Goal: Task Accomplishment & Management: Use online tool/utility

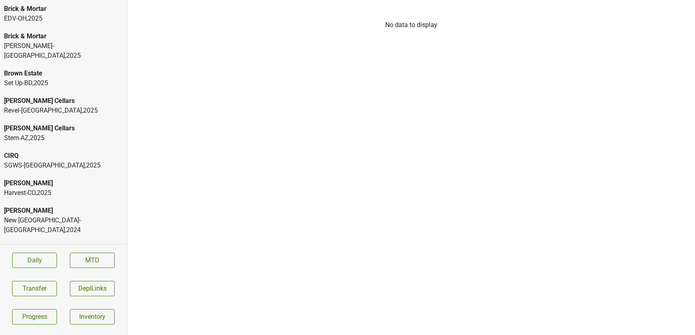
click at [41, 14] on div "EDV-[GEOGRAPHIC_DATA] , 2025" at bounding box center [63, 19] width 119 height 10
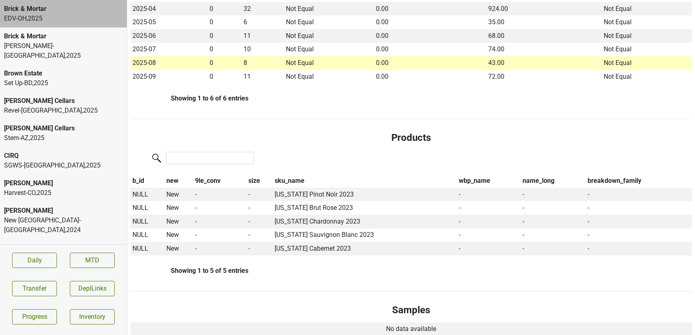
scroll to position [240, 0]
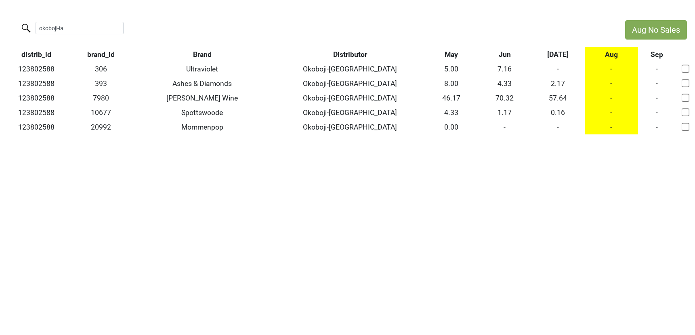
drag, startPoint x: 68, startPoint y: 29, endPoint x: -23, endPoint y: 6, distance: 93.7
click at [0, 6] on html "Aug No Sales okoboji-ia distrib_id brand_id Brand Distributor May Jun Jul Aug S…" at bounding box center [347, 77] width 695 height 155
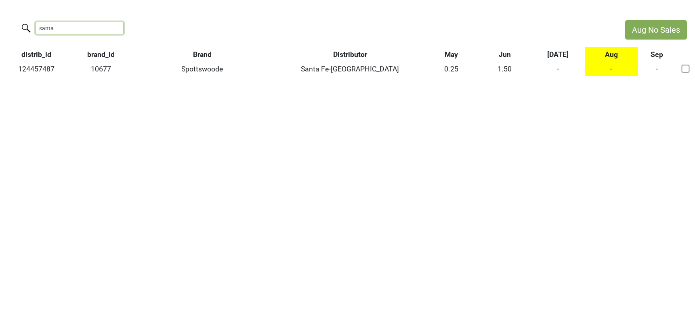
drag, startPoint x: 70, startPoint y: 31, endPoint x: -7, endPoint y: 31, distance: 77.6
click at [0, 31] on html "Aug No Sales santa distrib_id brand_id Brand Distributor May Jun Jul Aug Sep 12…" at bounding box center [347, 48] width 695 height 97
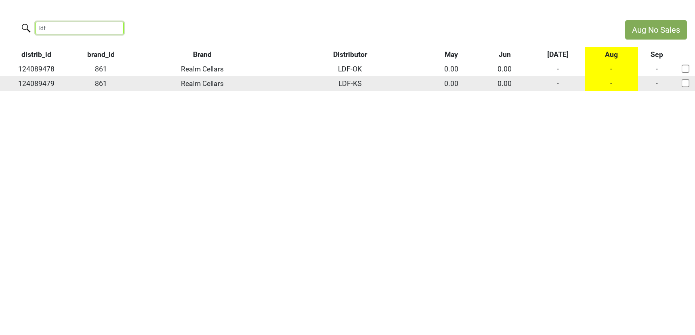
type input "ldf"
click at [560, 83] on td "-" at bounding box center [558, 83] width 53 height 15
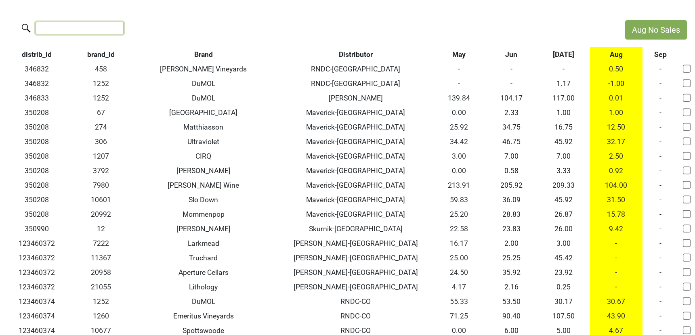
click at [92, 30] on input "search" at bounding box center [80, 28] width 88 height 13
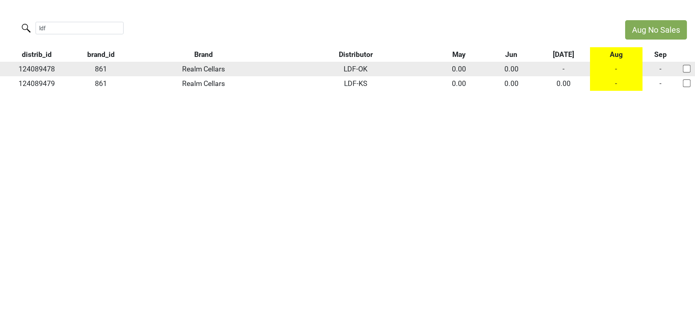
click at [40, 67] on td "124089478" at bounding box center [36, 69] width 73 height 15
copy td "124089478"
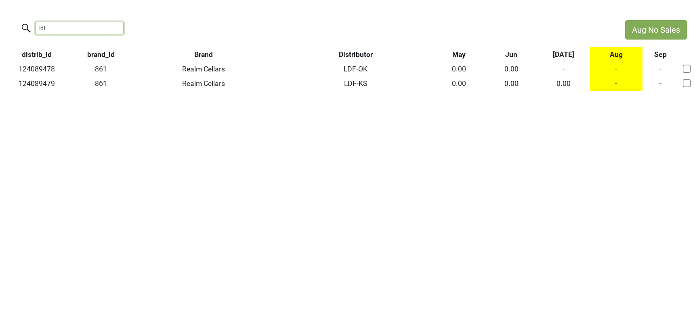
drag, startPoint x: 63, startPoint y: 26, endPoint x: -9, endPoint y: 11, distance: 73.9
click at [0, 11] on html "Aug No Sales ldf distrib_id brand_id Brand Distributor May Jun Jul Aug Sep 1240…" at bounding box center [347, 55] width 695 height 111
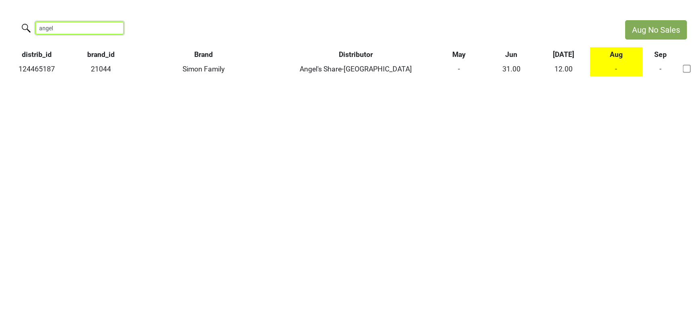
drag, startPoint x: 67, startPoint y: 25, endPoint x: -29, endPoint y: 6, distance: 97.3
click at [0, 6] on html "Aug No Sales angel distrib_id brand_id Brand Distributor May Jun Jul Aug Sep 12…" at bounding box center [347, 48] width 695 height 97
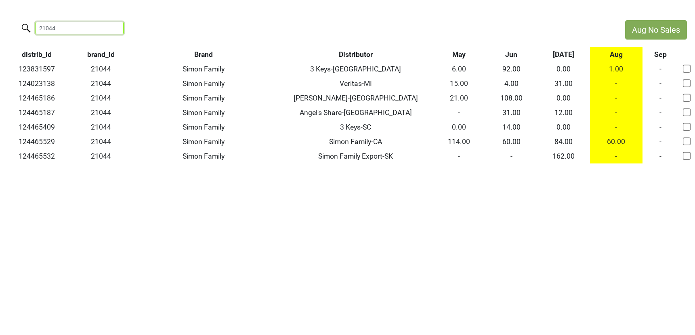
drag, startPoint x: 64, startPoint y: 30, endPoint x: 6, endPoint y: 13, distance: 60.7
click at [6, 13] on html "Aug No Sales 21044 distrib_id brand_id Brand Distributor May Jun Jul Aug Sep 12…" at bounding box center [347, 92] width 695 height 184
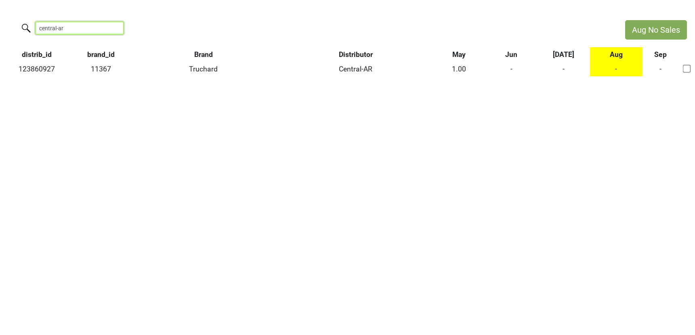
drag, startPoint x: 81, startPoint y: 29, endPoint x: -29, endPoint y: 14, distance: 110.5
click at [0, 14] on html "Aug No Sales central-ar distrib_id brand_id Brand Distributor May Jun Jul Aug S…" at bounding box center [347, 48] width 695 height 97
drag, startPoint x: 57, startPoint y: 27, endPoint x: 2, endPoint y: 27, distance: 54.9
click at [2, 27] on div "s&c" at bounding box center [308, 28] width 617 height 17
click at [66, 28] on input "11367 id" at bounding box center [80, 28] width 88 height 13
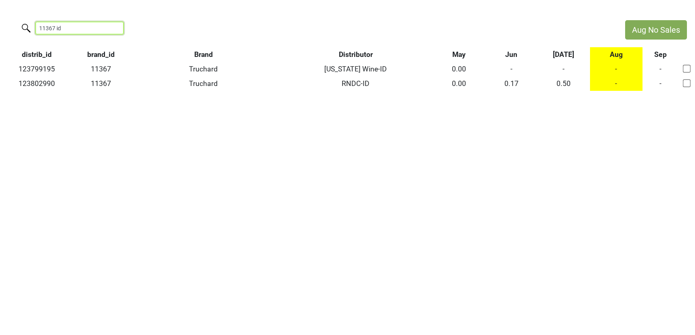
drag, startPoint x: 67, startPoint y: 27, endPoint x: 12, endPoint y: 23, distance: 55.6
click at [12, 23] on div "11367 id" at bounding box center [308, 28] width 617 height 17
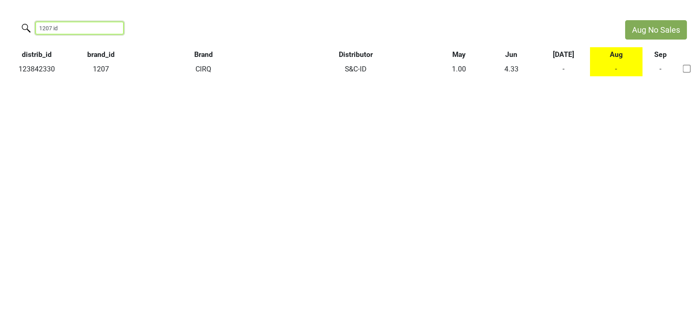
drag, startPoint x: 82, startPoint y: 24, endPoint x: 26, endPoint y: 22, distance: 56.2
click at [26, 22] on label "1207 id" at bounding box center [63, 27] width 88 height 14
click at [36, 22] on input "1207 id" at bounding box center [80, 28] width 88 height 13
drag, startPoint x: 67, startPoint y: 30, endPoint x: 0, endPoint y: 22, distance: 67.2
click at [0, 25] on div "1207 id" at bounding box center [308, 28] width 617 height 17
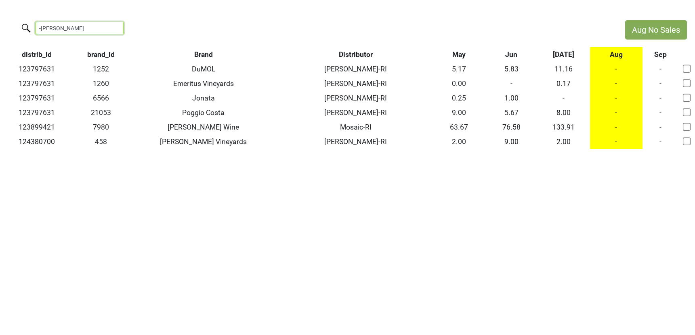
drag, startPoint x: 76, startPoint y: 28, endPoint x: 10, endPoint y: 20, distance: 65.9
click at [10, 20] on div "-ri s" at bounding box center [308, 28] width 617 height 17
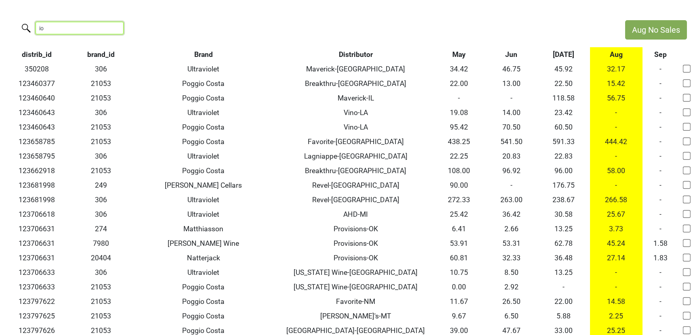
type input "i"
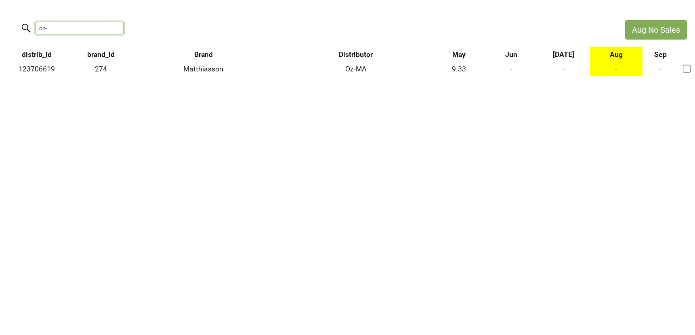
drag, startPoint x: 56, startPoint y: 28, endPoint x: 10, endPoint y: 15, distance: 47.9
click at [10, 15] on html "Aug No Sales oz- distrib_id brand_id Brand Distributor May Jun Jul Aug Sep 1237…" at bounding box center [347, 48] width 695 height 97
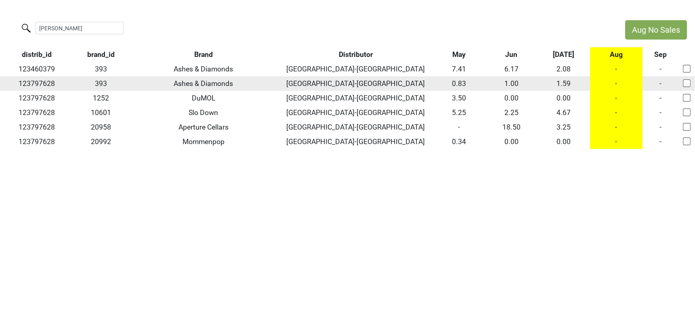
click at [35, 86] on td "123797628" at bounding box center [36, 83] width 73 height 15
copy td "123797628"
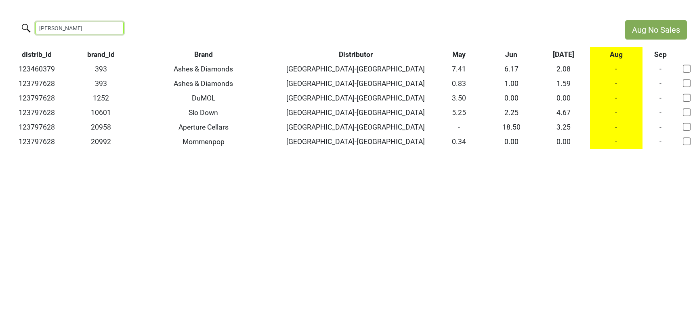
drag, startPoint x: 63, startPoint y: 26, endPoint x: 2, endPoint y: 20, distance: 60.5
click at [2, 20] on div "heidel" at bounding box center [308, 28] width 617 height 17
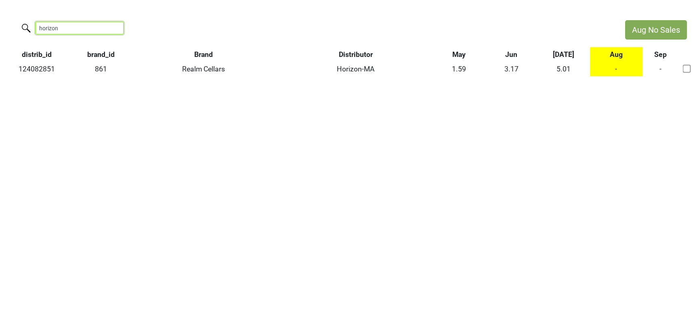
drag, startPoint x: 67, startPoint y: 32, endPoint x: -12, endPoint y: 26, distance: 79.0
click at [0, 26] on html "Aug No Sales horizon distrib_id brand_id Brand Distributor May Jun Jul Aug Sep …" at bounding box center [347, 48] width 695 height 97
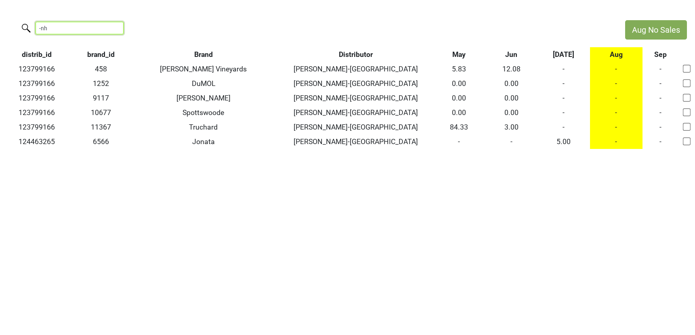
type input "-nh"
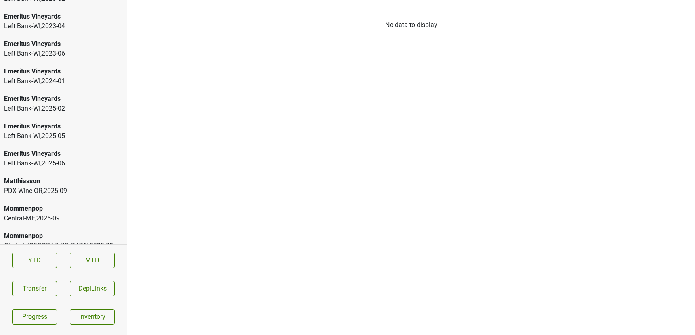
scroll to position [1322, 0]
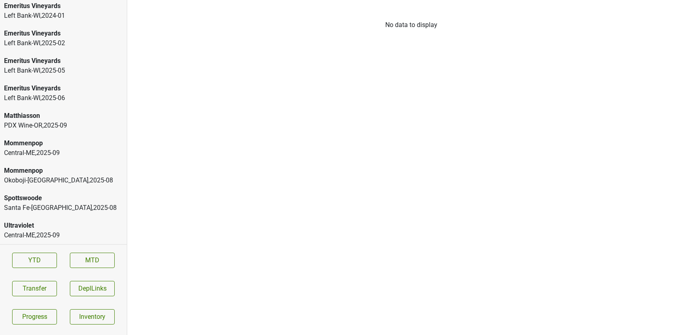
click at [48, 203] on div "Spottswoode" at bounding box center [63, 199] width 119 height 10
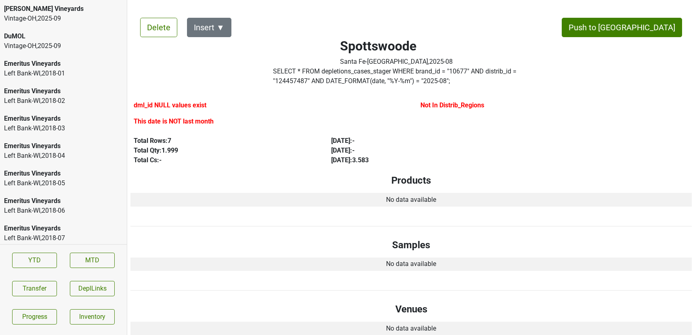
scroll to position [1322, 0]
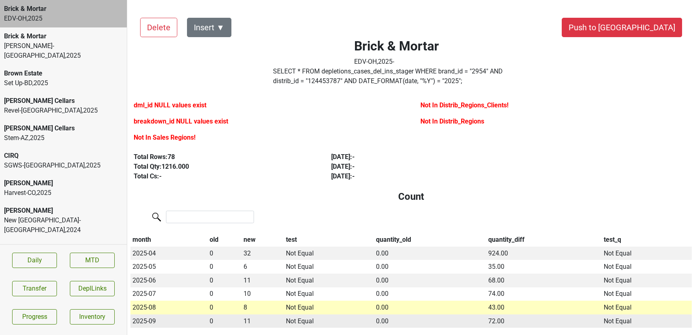
scroll to position [240, 0]
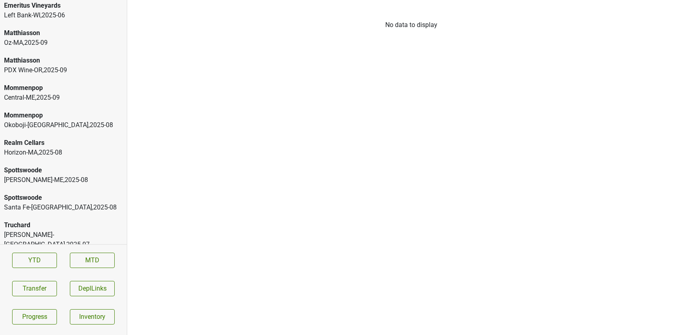
scroll to position [1431, 0]
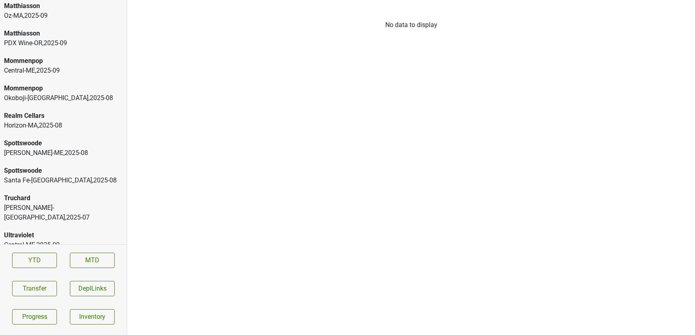
click at [66, 192] on div "Truchard Martignetti-NH , 2025 - 07" at bounding box center [63, 207] width 127 height 37
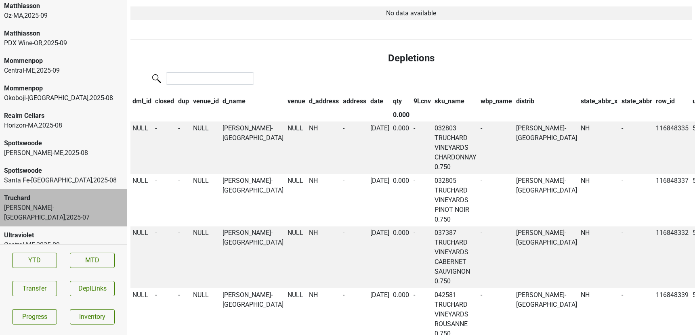
scroll to position [452, 0]
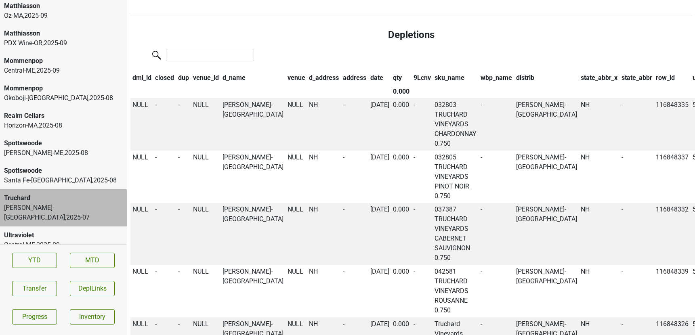
click at [84, 152] on div "Martignetti-ME , 2025 - 08" at bounding box center [63, 153] width 119 height 10
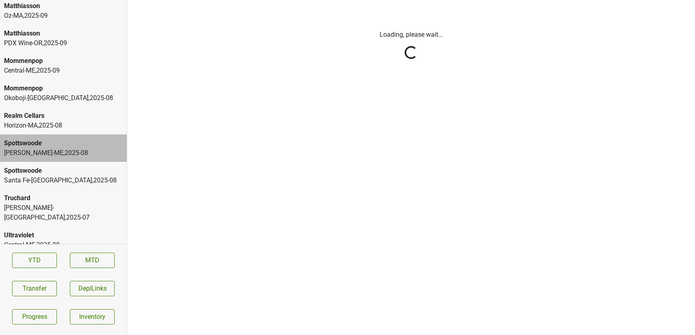
scroll to position [0, 0]
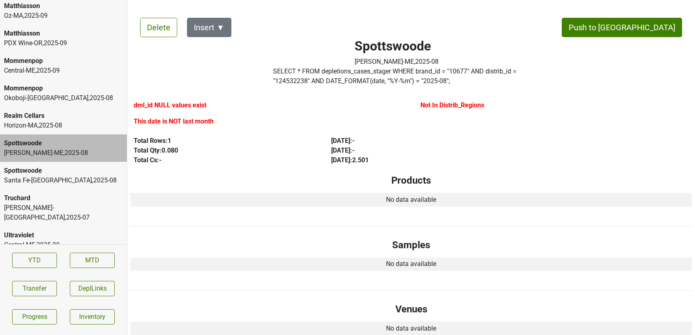
click at [71, 206] on div "Martignetti-NH , 2025 - 07" at bounding box center [63, 212] width 119 height 19
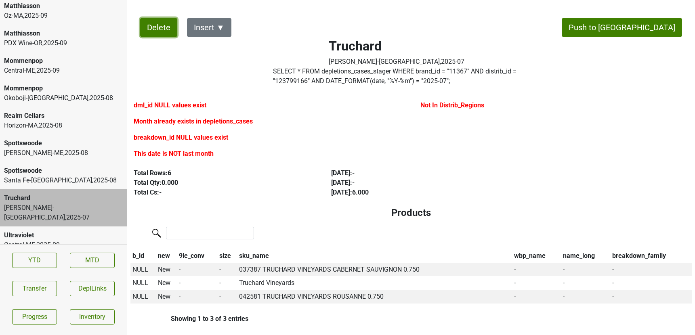
click at [161, 32] on button "Delete" at bounding box center [158, 27] width 37 height 19
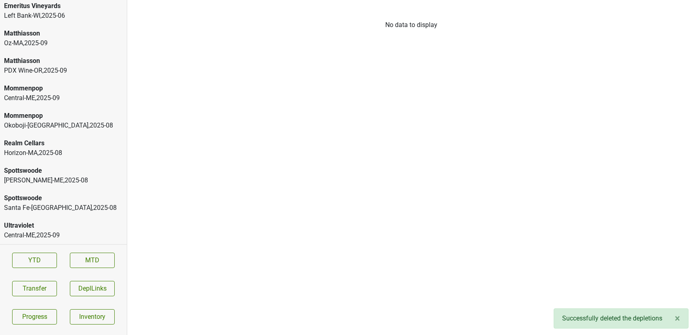
scroll to position [1404, 0]
click at [38, 46] on div "Oz-MA , 2025 - 09" at bounding box center [63, 43] width 119 height 10
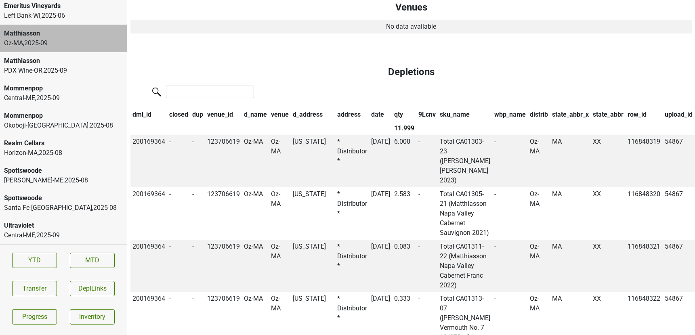
scroll to position [391, 0]
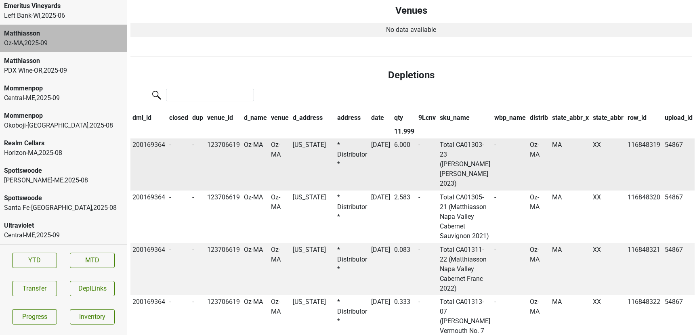
drag, startPoint x: 442, startPoint y: 143, endPoint x: 492, endPoint y: 179, distance: 60.8
click at [492, 179] on td "Total CA01303-23 ([PERSON_NAME] [PERSON_NAME] 2023)" at bounding box center [465, 165] width 55 height 53
copy td "Total CA01303-23 ([PERSON_NAME] [PERSON_NAME] 2023)"
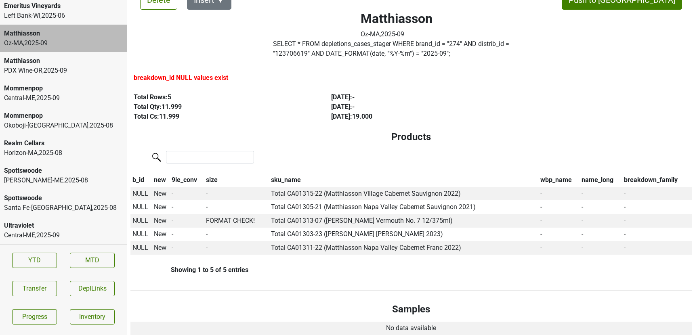
scroll to position [0, 0]
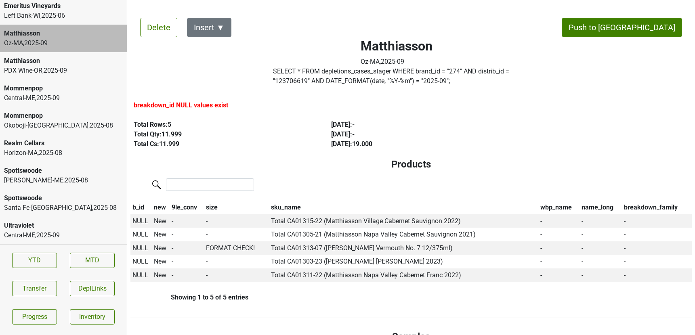
click at [320, 78] on label "SELECT * FROM depletions_cases_stager WHERE brand_id = " 274 " AND distrib_id =…" at bounding box center [396, 76] width 247 height 19
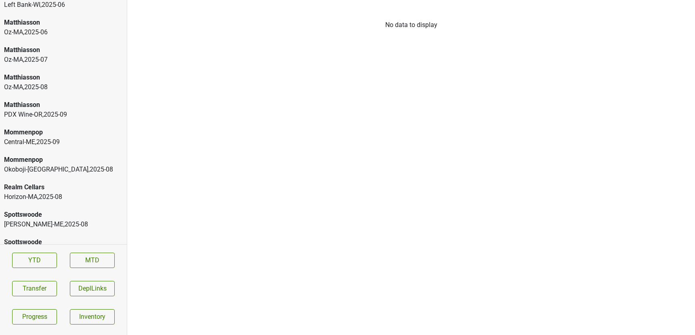
scroll to position [1410, 0]
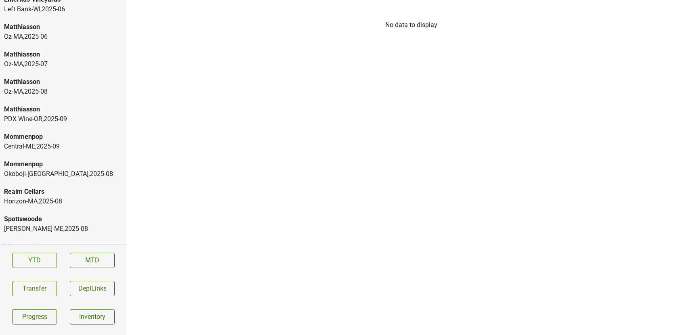
click at [69, 64] on div "Oz-[GEOGRAPHIC_DATA] , 2025 - 07" at bounding box center [63, 64] width 119 height 10
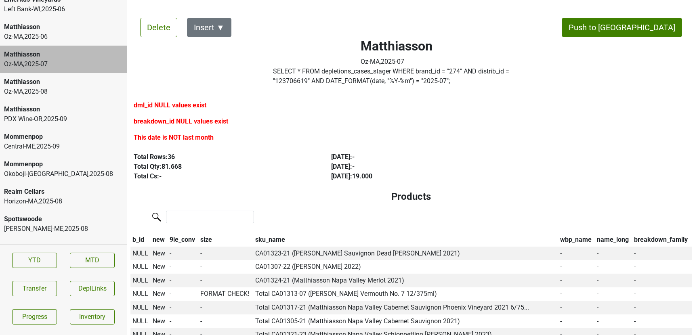
click at [69, 50] on div "Matthiasson" at bounding box center [63, 55] width 119 height 10
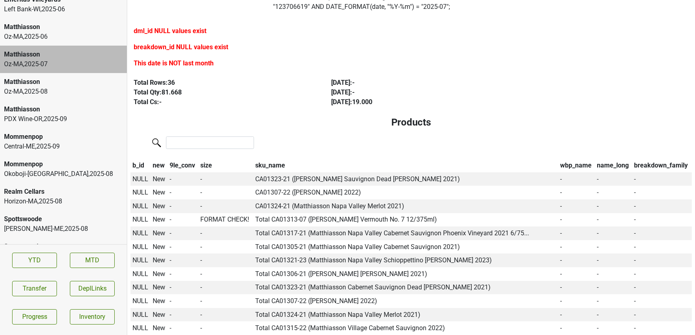
scroll to position [0, 0]
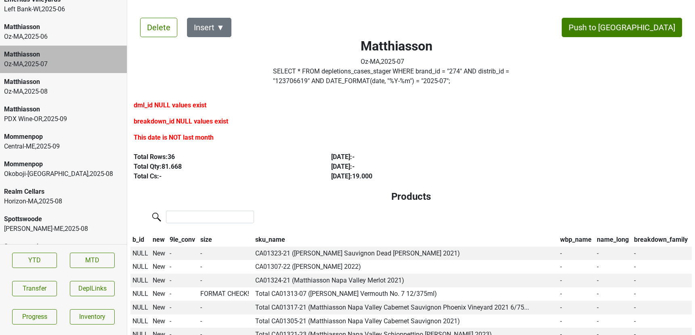
click at [315, 84] on label "SELECT * FROM depletions_cases_stager WHERE brand_id = " 274 " AND distrib_id =…" at bounding box center [396, 76] width 247 height 19
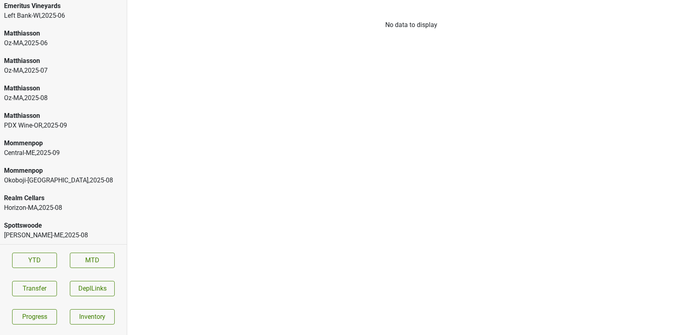
scroll to position [1403, 0]
click at [43, 49] on div "[PERSON_NAME]-[GEOGRAPHIC_DATA] , 2025 - 06" at bounding box center [63, 38] width 127 height 27
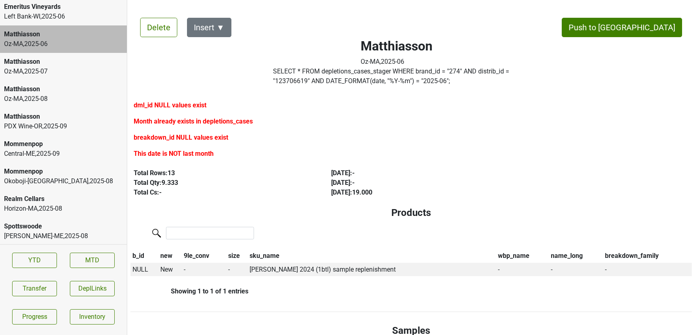
click at [47, 74] on div "Oz-[GEOGRAPHIC_DATA] , 2025 - 07" at bounding box center [63, 72] width 119 height 10
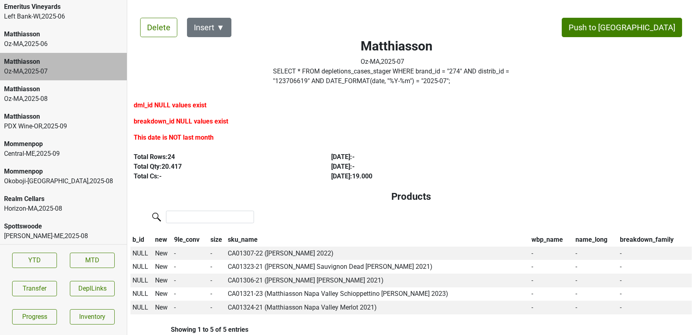
click at [45, 91] on div "Matthiasson" at bounding box center [63, 89] width 119 height 10
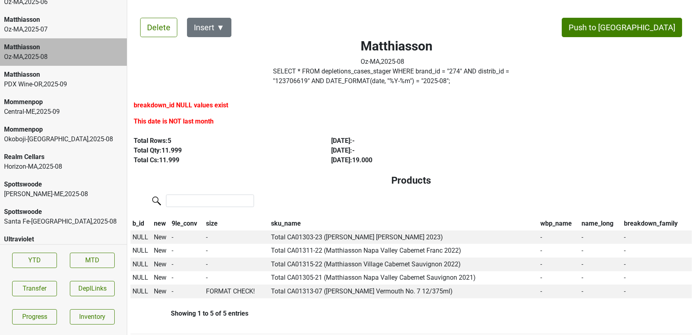
scroll to position [1459, 0]
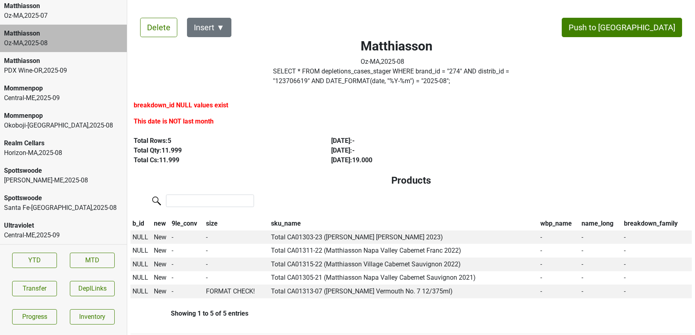
click at [28, 201] on div "Spottswoode" at bounding box center [63, 199] width 119 height 10
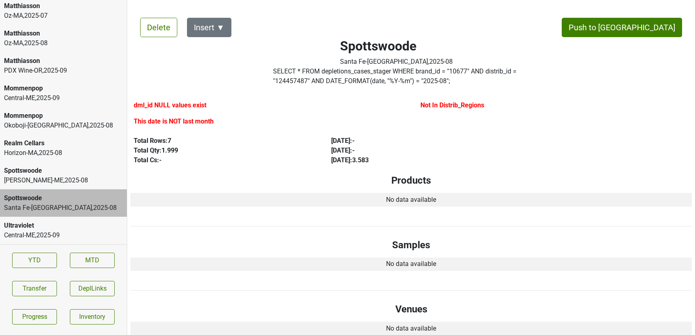
click at [30, 225] on div "Ultraviolet" at bounding box center [63, 226] width 119 height 10
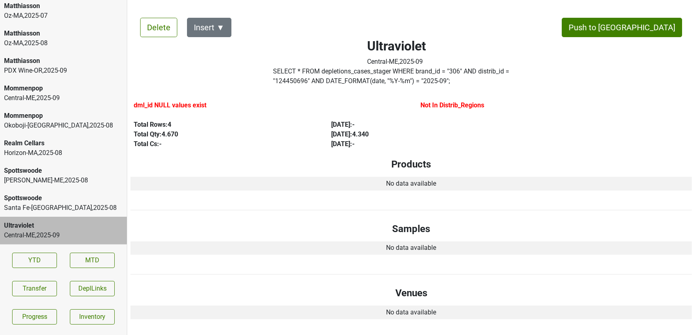
click at [36, 155] on div "Horizon-MA , 2025 - 08" at bounding box center [63, 153] width 119 height 10
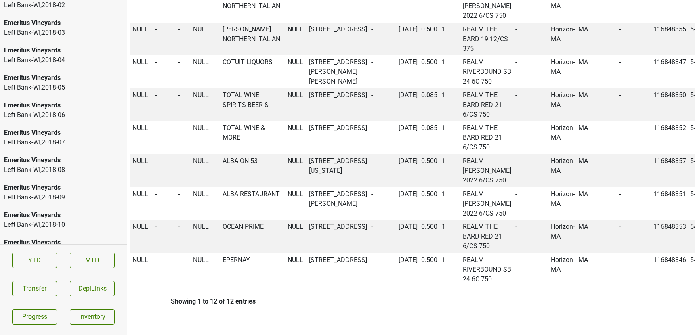
scroll to position [0, 0]
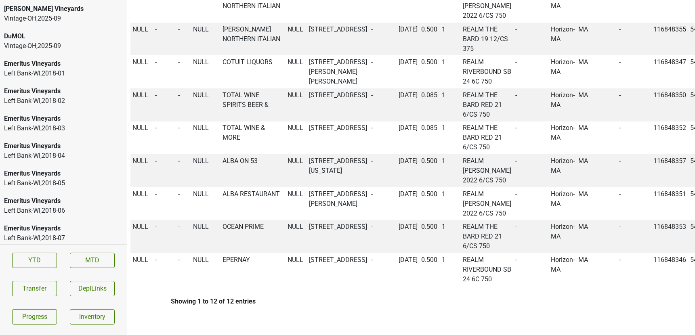
click at [92, 46] on div "Vintage-OH , 2025 - 09" at bounding box center [63, 46] width 119 height 10
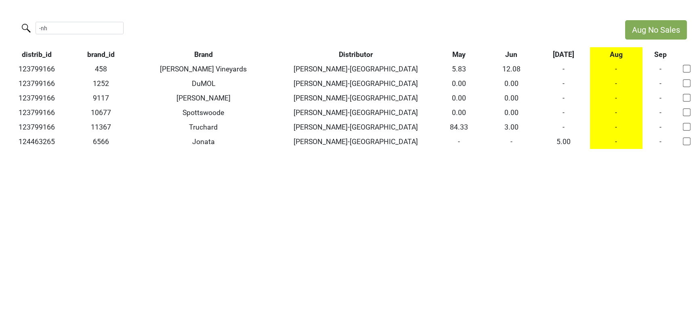
drag, startPoint x: 53, startPoint y: 29, endPoint x: 0, endPoint y: 25, distance: 53.1
click at [0, 25] on div "-nh" at bounding box center [308, 28] width 617 height 17
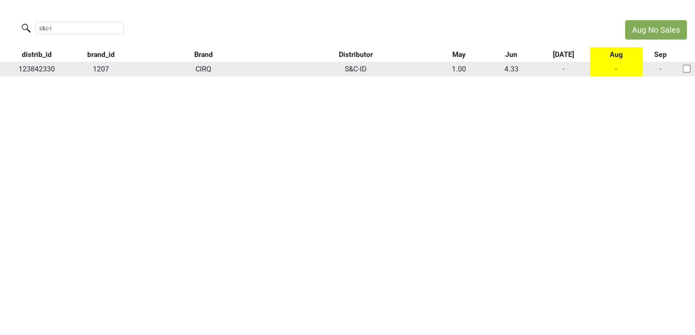
click at [46, 67] on td "123842330" at bounding box center [36, 69] width 73 height 15
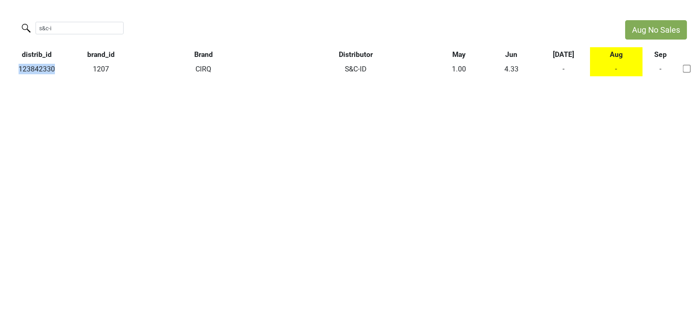
copy td "123842330"
drag, startPoint x: 66, startPoint y: 27, endPoint x: 3, endPoint y: 24, distance: 63.5
click at [3, 24] on div "s&c-i" at bounding box center [308, 28] width 617 height 17
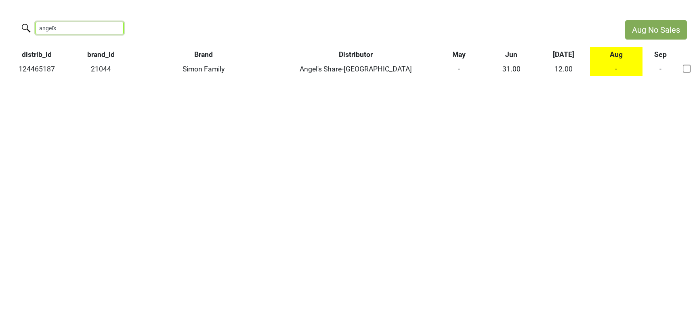
type input "angel's"
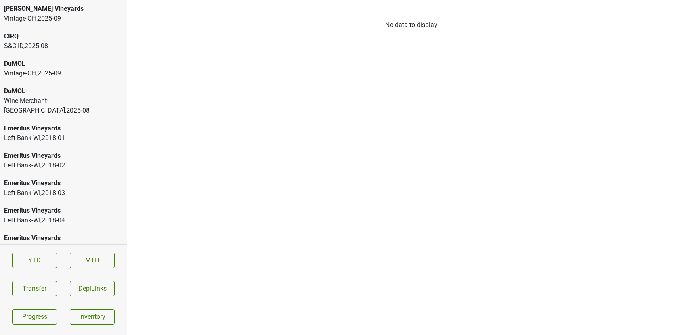
click at [35, 104] on div "Wine Merchant-[GEOGRAPHIC_DATA] , 2025 - 08" at bounding box center [63, 105] width 119 height 19
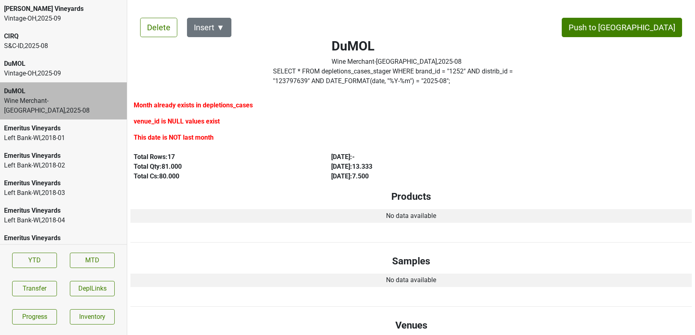
click at [293, 75] on label "SELECT * FROM depletions_cases_stager WHERE brand_id = " 1252 " AND distrib_id …" at bounding box center [396, 76] width 247 height 19
click at [40, 53] on div "CIRQ S&C-ID , 2025 - 08" at bounding box center [63, 40] width 127 height 27
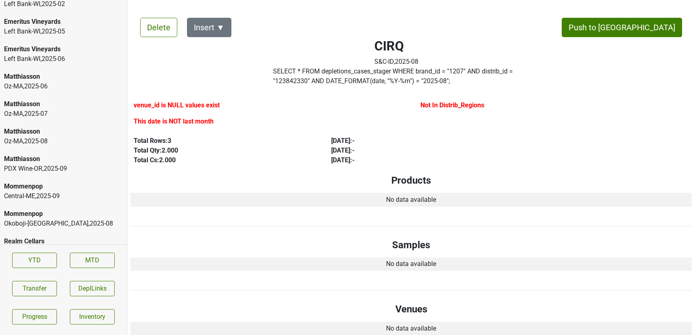
scroll to position [1624, 0]
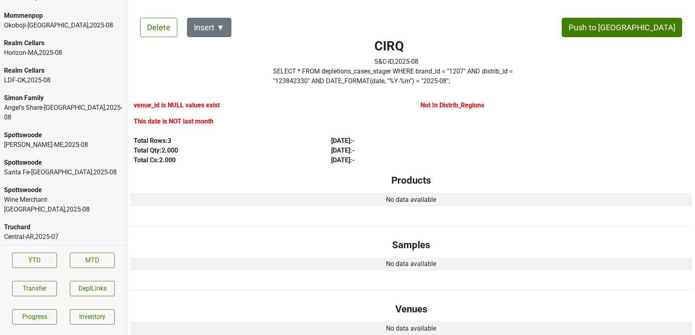
click at [45, 185] on div "Spottswoode" at bounding box center [63, 190] width 119 height 10
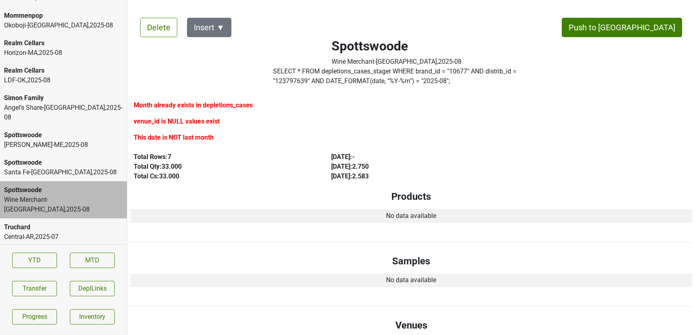
click at [47, 140] on div "Martignetti-ME , 2025 - 08" at bounding box center [63, 145] width 119 height 10
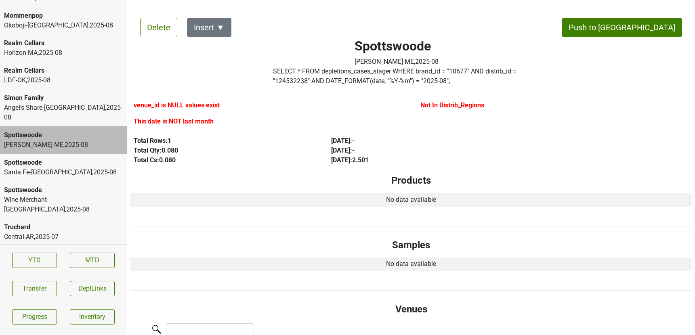
click at [47, 103] on div "Angel's Share-NY , 2025 - 08" at bounding box center [63, 112] width 119 height 19
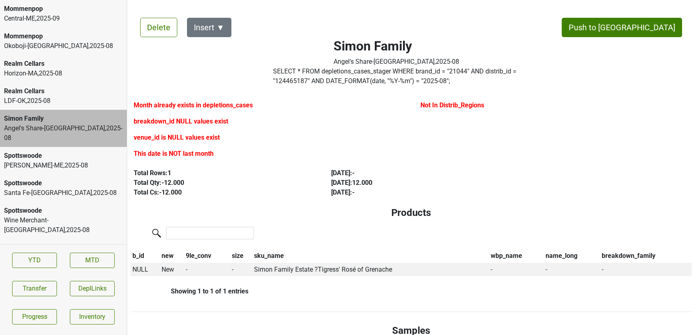
scroll to position [1602, 0]
click at [62, 152] on div "Spottswoode" at bounding box center [63, 157] width 119 height 10
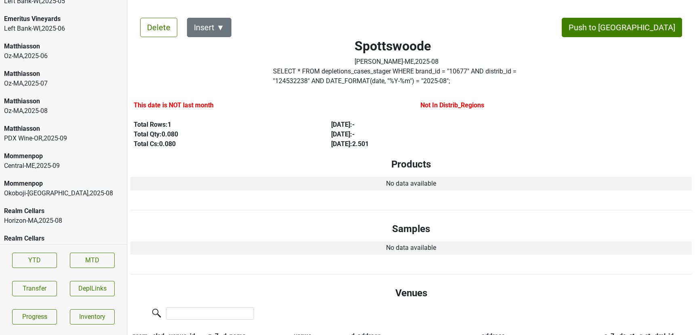
scroll to position [1624, 0]
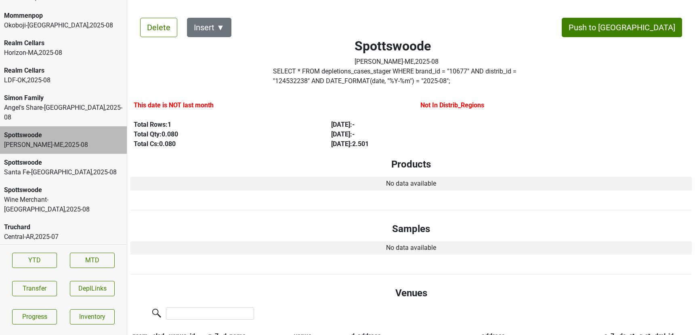
click at [36, 66] on div "Realm Cellars" at bounding box center [63, 71] width 119 height 10
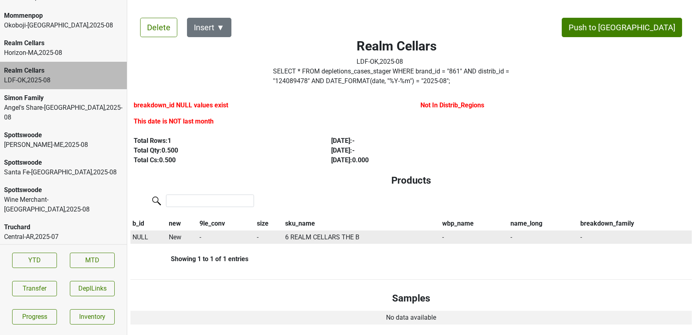
click at [144, 238] on span "NULL" at bounding box center [141, 238] width 16 height 8
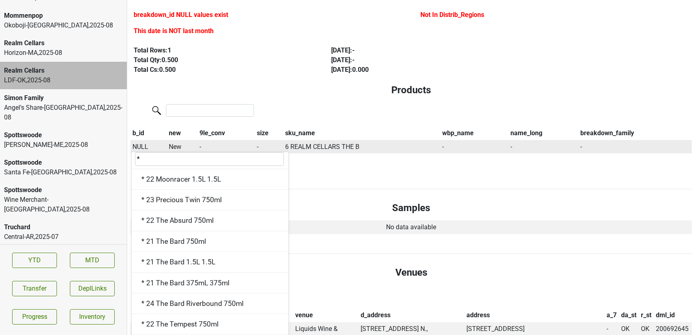
scroll to position [276, 0]
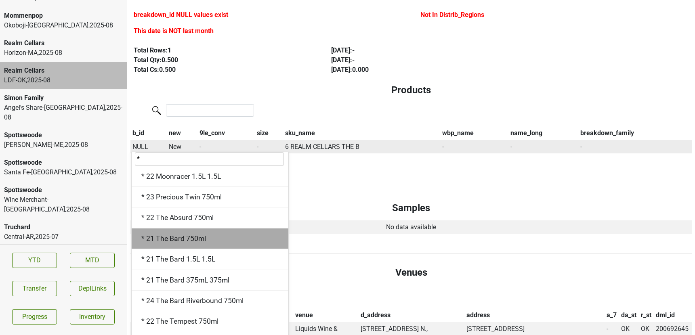
type input "*"
click at [168, 238] on div "* 21 The Bard 750ml" at bounding box center [210, 239] width 157 height 21
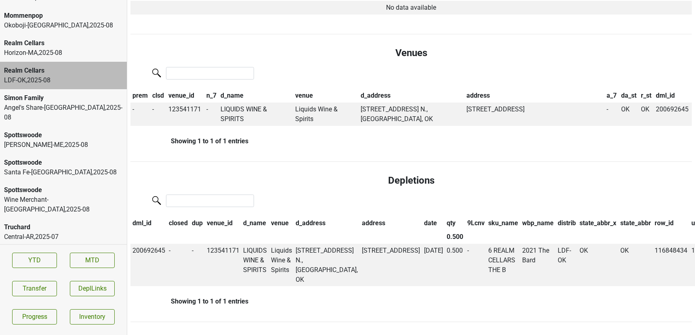
scroll to position [0, 0]
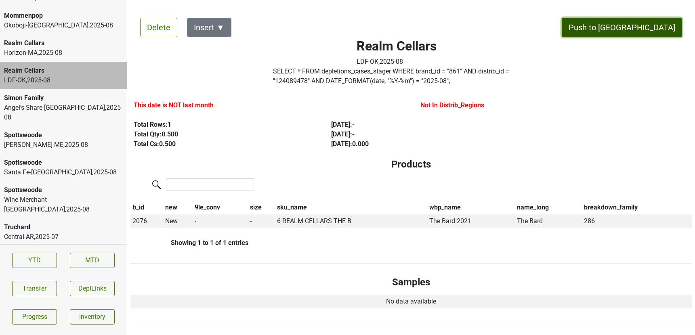
drag, startPoint x: 642, startPoint y: 31, endPoint x: 506, endPoint y: 141, distance: 175.2
click at [506, 141] on div "Delete Insert ▼ Push to DC Realm Cellars LDF-OK , 2025 - 08 SELECT * FROM deple…" at bounding box center [411, 312] width 562 height 608
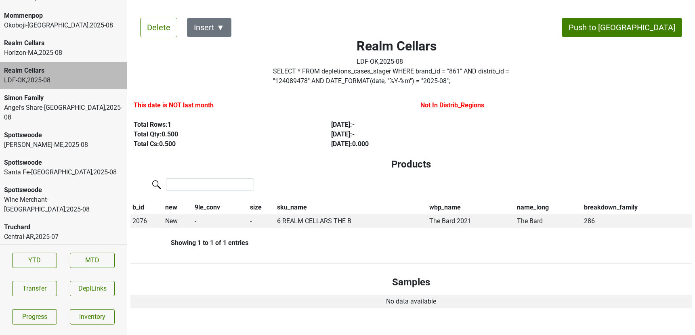
click at [50, 103] on div "Angel's Share-NY , 2025 - 08" at bounding box center [63, 112] width 119 height 19
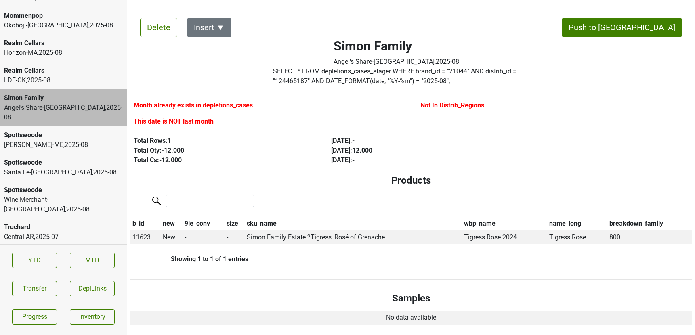
click at [52, 130] on div "Spottswoode" at bounding box center [63, 135] width 119 height 10
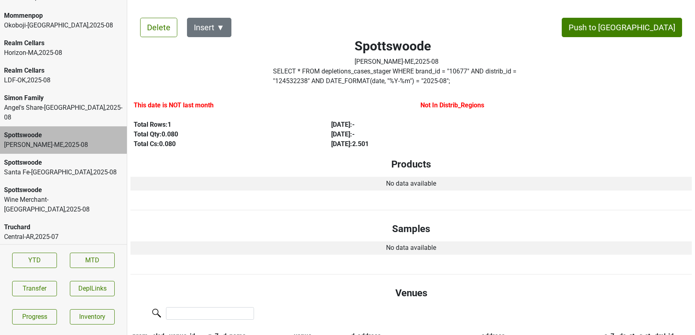
click at [50, 168] on div "Santa Fe-NM , 2025 - 08" at bounding box center [63, 173] width 119 height 10
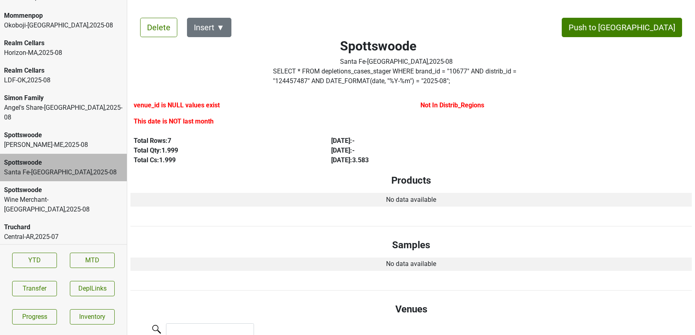
click at [48, 187] on div "Spottswoode Wine Merchant-PA , 2025 - 08" at bounding box center [63, 199] width 127 height 37
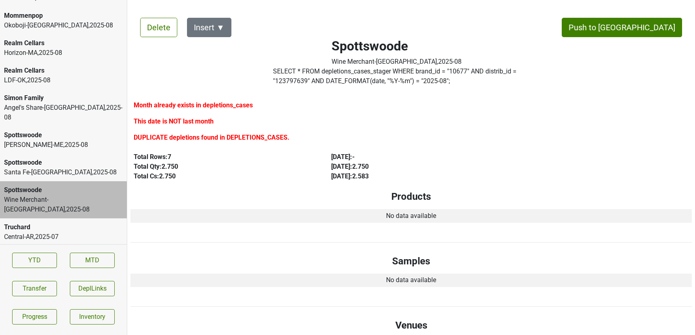
click at [45, 219] on div "Truchard Central-AR , 2025 - 07" at bounding box center [63, 232] width 127 height 27
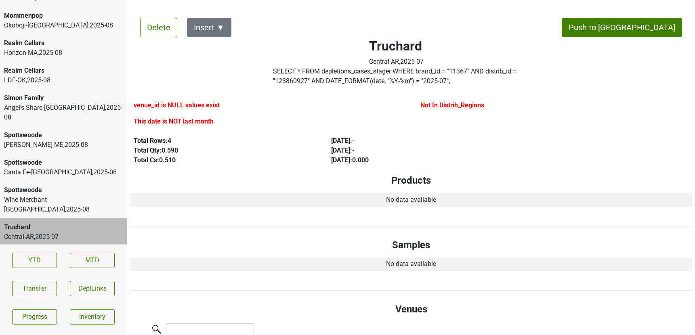
click at [46, 250] on div "Ultraviolet" at bounding box center [63, 255] width 119 height 10
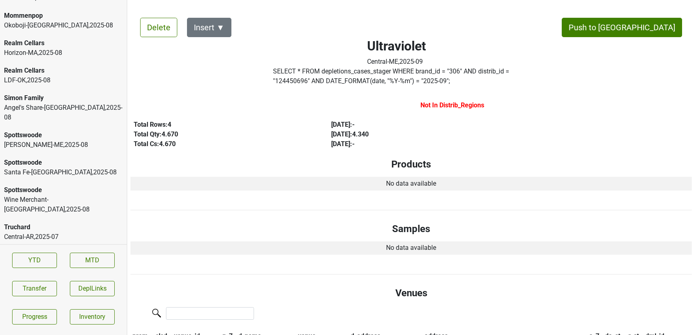
click at [46, 232] on div "Central-AR , 2025 - 07" at bounding box center [63, 237] width 119 height 10
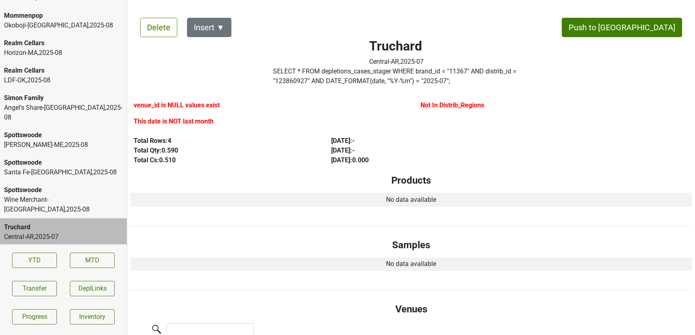
click at [47, 195] on div "Wine Merchant-PA , 2025 - 08" at bounding box center [63, 204] width 119 height 19
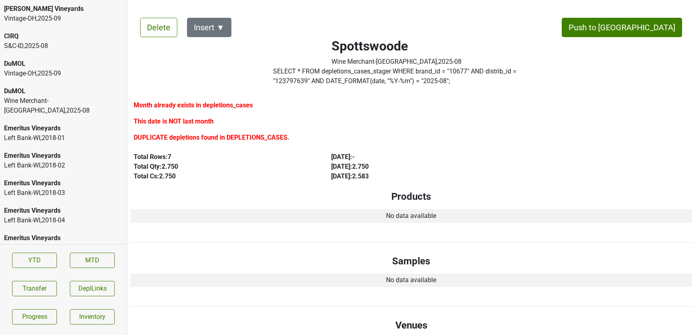
click at [32, 68] on div "DuMOL" at bounding box center [63, 64] width 119 height 10
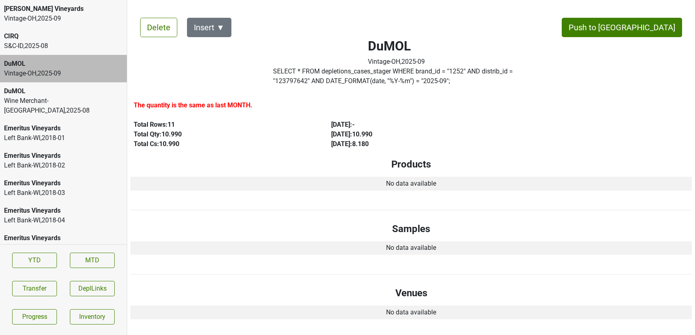
click at [37, 90] on div "DuMOL" at bounding box center [63, 91] width 119 height 10
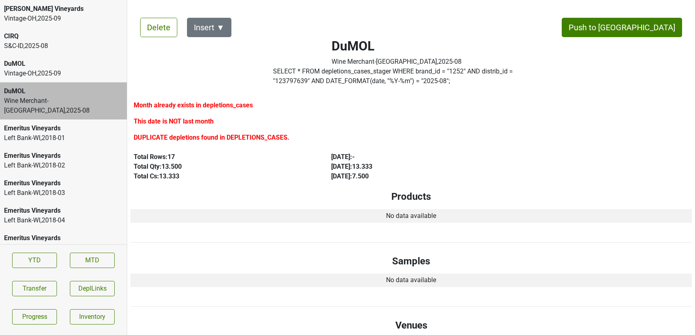
click at [38, 67] on div "DuMOL" at bounding box center [63, 64] width 119 height 10
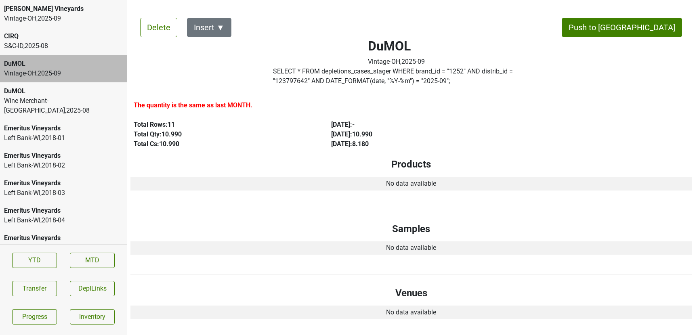
click at [37, 46] on div "S&C-ID , 2025 - 08" at bounding box center [63, 46] width 119 height 10
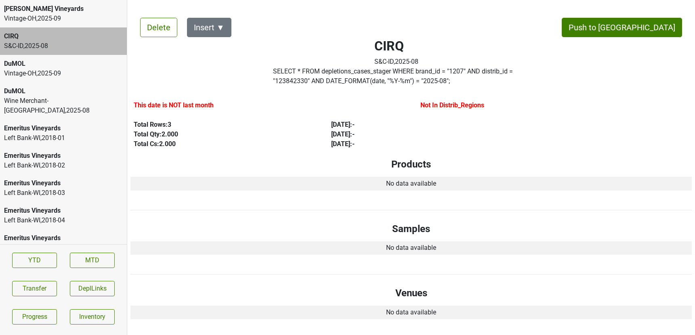
click at [38, 23] on div "Vintage-OH , 2025 - 09" at bounding box center [63, 19] width 119 height 10
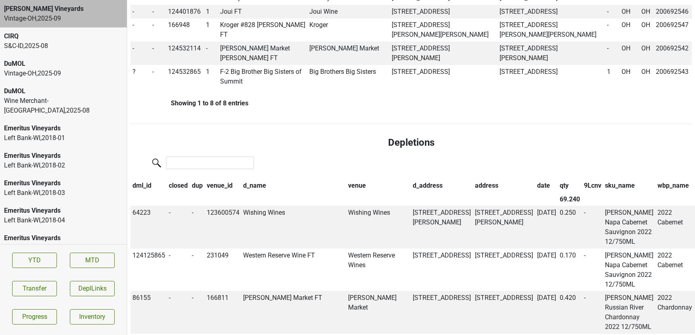
scroll to position [411, 0]
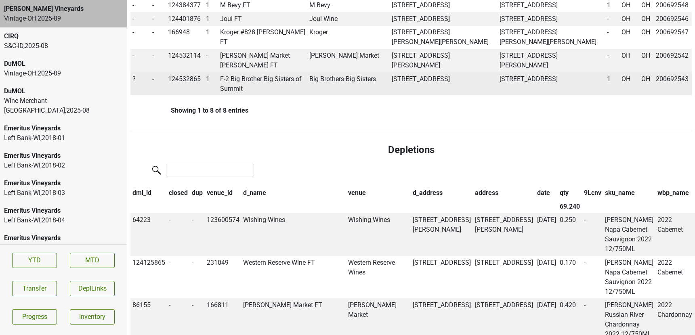
click at [135, 83] on span "?" at bounding box center [134, 79] width 3 height 8
click at [140, 105] on div "On" at bounding box center [163, 94] width 64 height 21
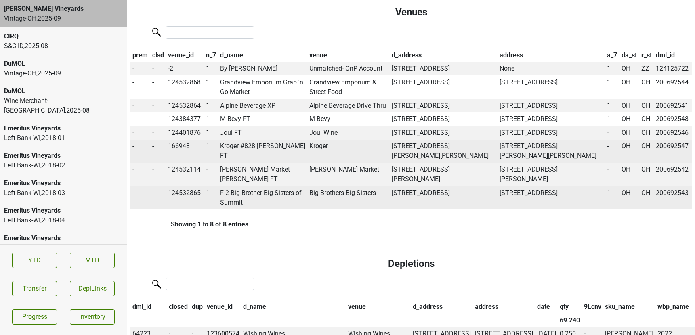
scroll to position [0, 0]
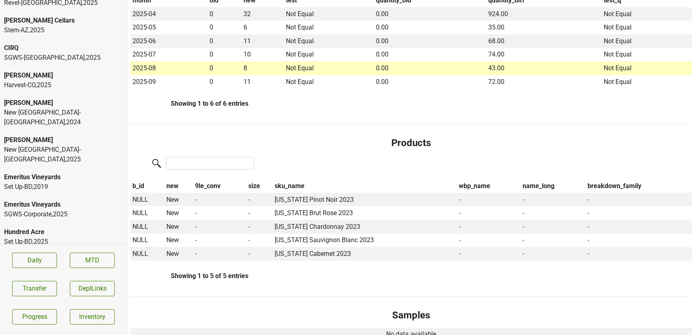
scroll to position [113, 0]
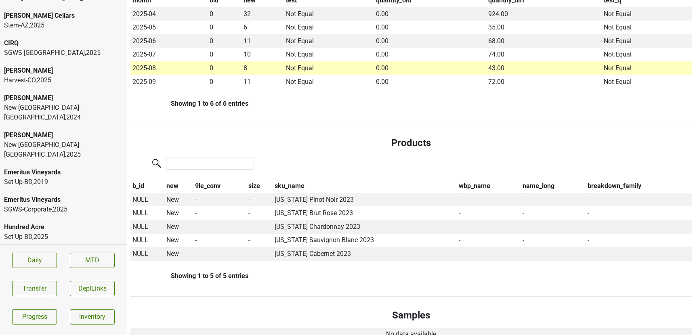
click at [78, 130] on div "[PERSON_NAME]" at bounding box center [63, 135] width 119 height 10
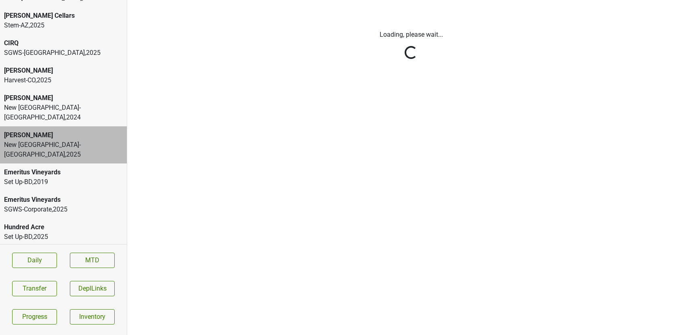
scroll to position [0, 0]
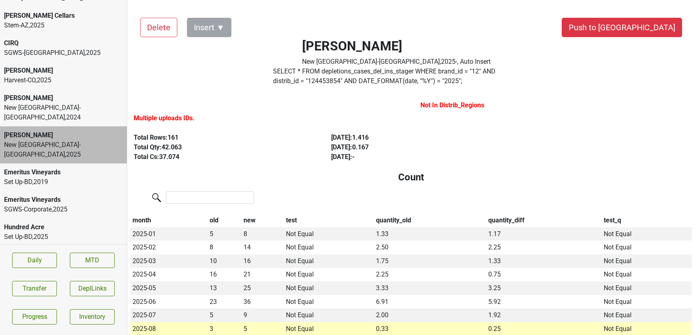
click at [81, 93] on div "[PERSON_NAME]" at bounding box center [63, 98] width 119 height 10
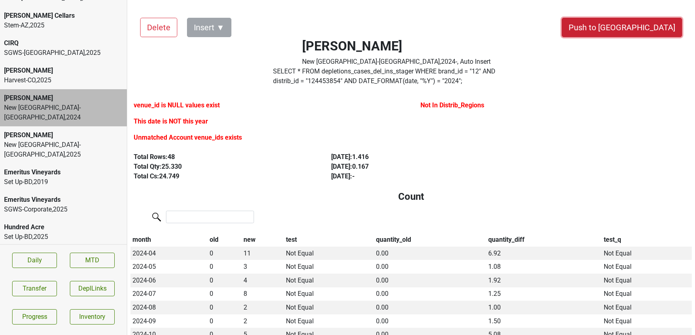
click at [644, 25] on button "Push to [GEOGRAPHIC_DATA]" at bounding box center [622, 27] width 120 height 19
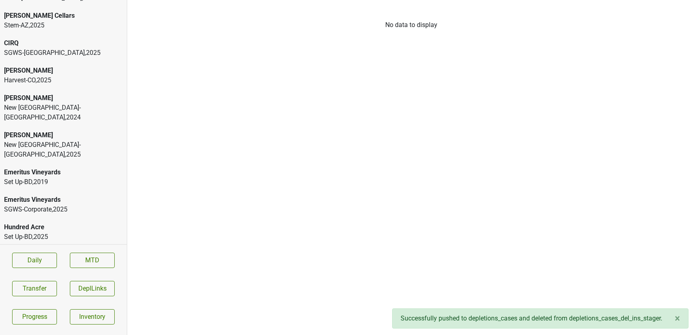
scroll to position [85, 0]
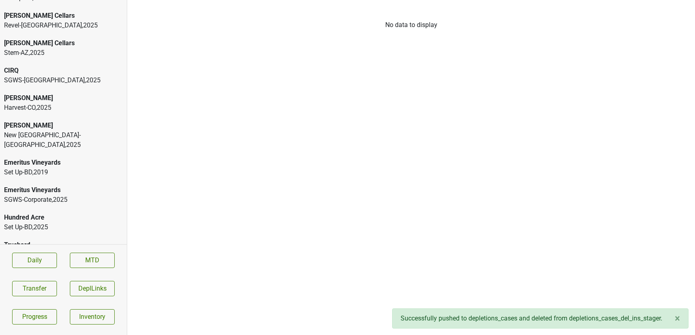
click at [15, 130] on div "New France-MN , 2025" at bounding box center [63, 139] width 119 height 19
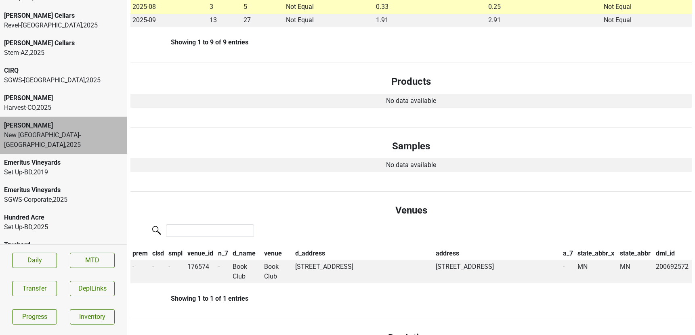
scroll to position [0, 0]
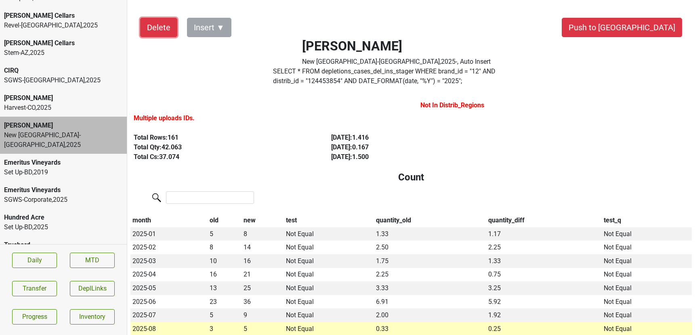
click at [163, 31] on button "Delete" at bounding box center [158, 27] width 37 height 19
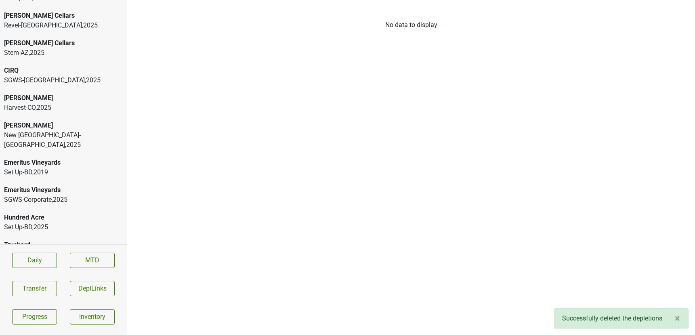
scroll to position [58, 0]
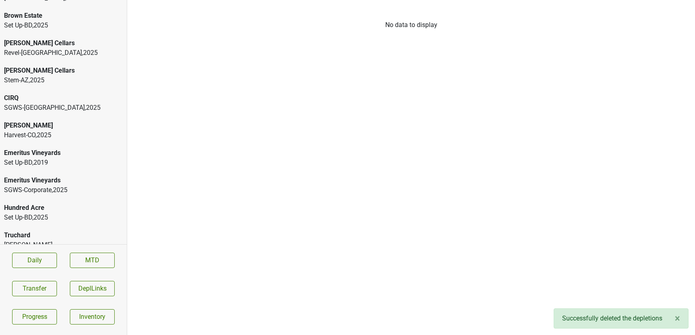
click at [40, 121] on div "Donnachadh" at bounding box center [63, 126] width 119 height 10
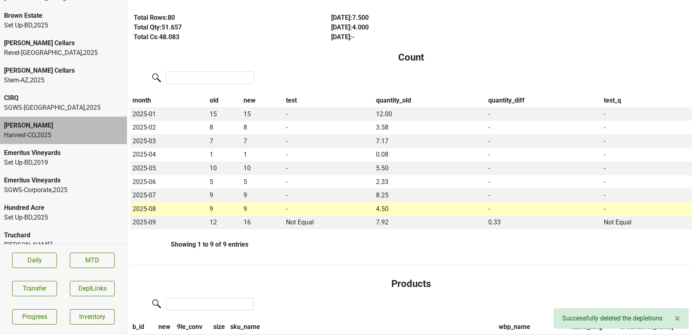
scroll to position [0, 0]
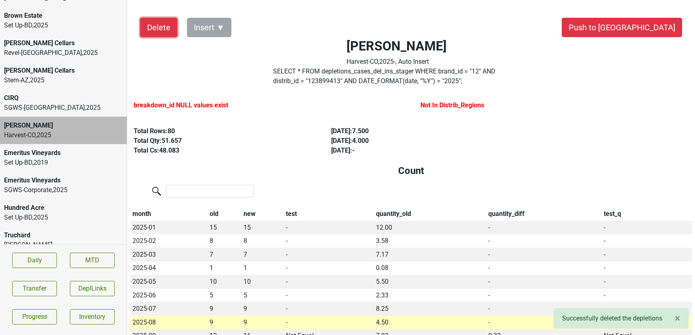
click at [160, 27] on button "Delete" at bounding box center [158, 27] width 37 height 19
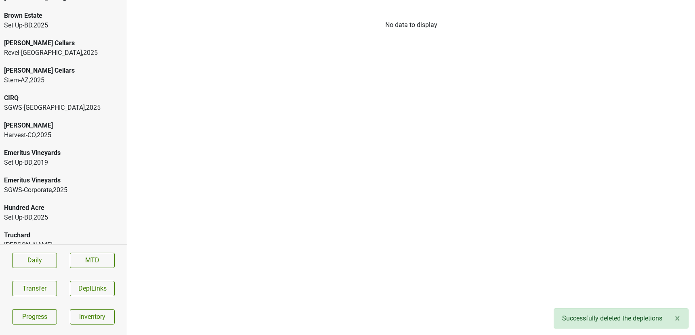
scroll to position [30, 0]
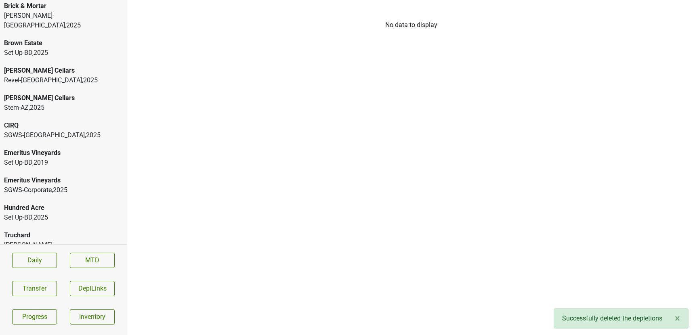
click at [27, 240] on div "Lipman-TN , 2025" at bounding box center [63, 249] width 119 height 19
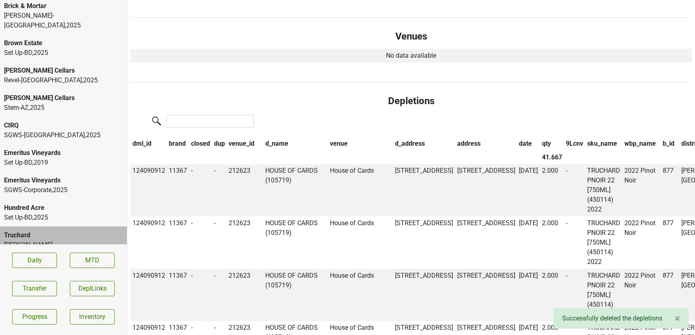
scroll to position [0, 0]
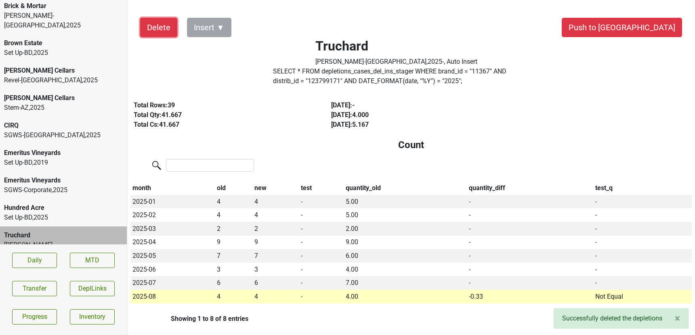
click at [152, 24] on button "Delete" at bounding box center [158, 27] width 37 height 19
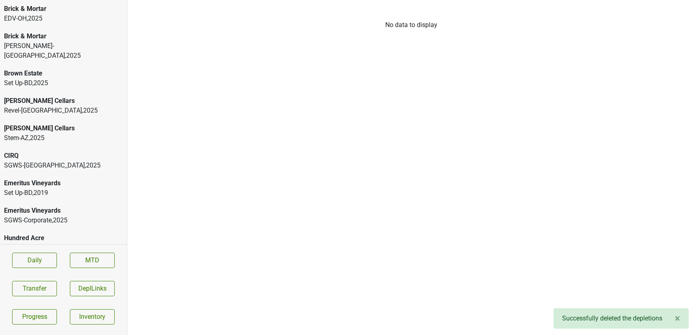
click at [43, 161] on div "SGWS-TX , 2025" at bounding box center [63, 166] width 119 height 10
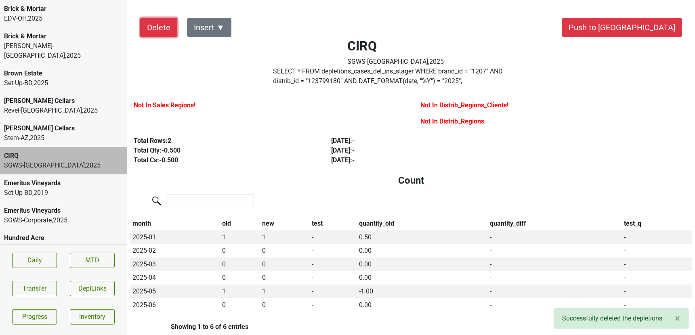
click at [155, 30] on button "Delete" at bounding box center [158, 27] width 37 height 19
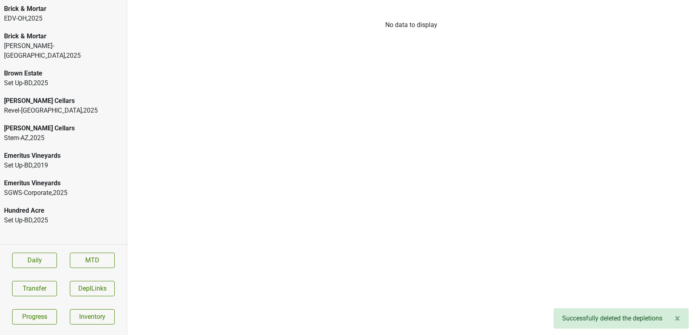
click at [43, 34] on div "Brick & Mortar" at bounding box center [63, 37] width 119 height 10
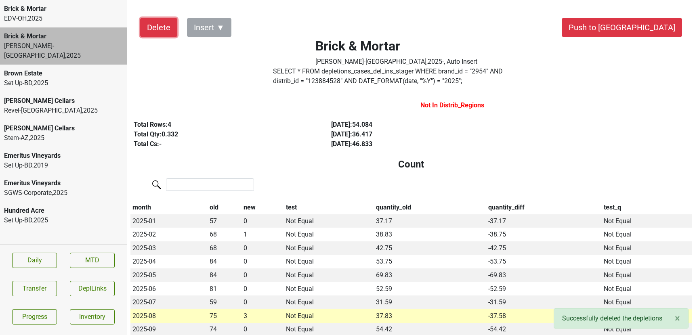
click at [162, 32] on button "Delete" at bounding box center [158, 27] width 37 height 19
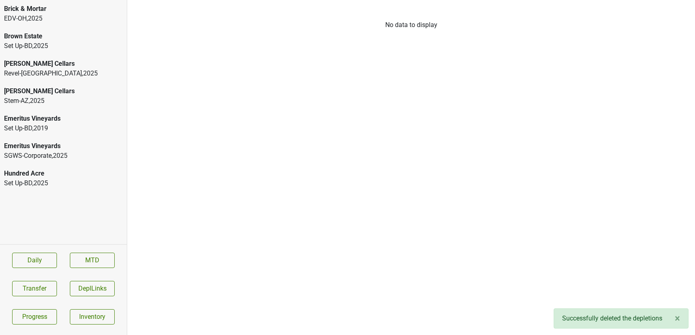
click at [10, 9] on div "Brick & Mortar" at bounding box center [63, 9] width 119 height 10
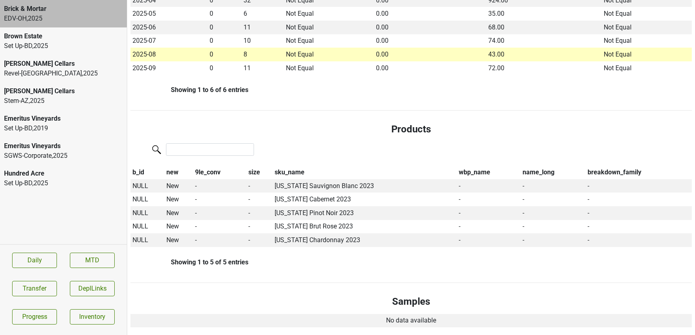
scroll to position [295, 0]
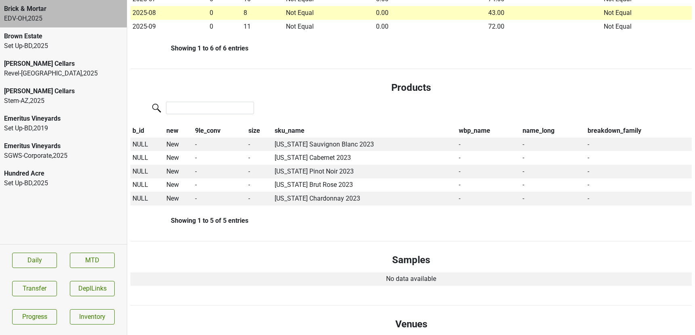
click at [29, 280] on section "Daily MTD Transfer DeplLinks Progress Inventory" at bounding box center [63, 288] width 127 height 88
click at [29, 283] on button "Transfer" at bounding box center [34, 288] width 45 height 15
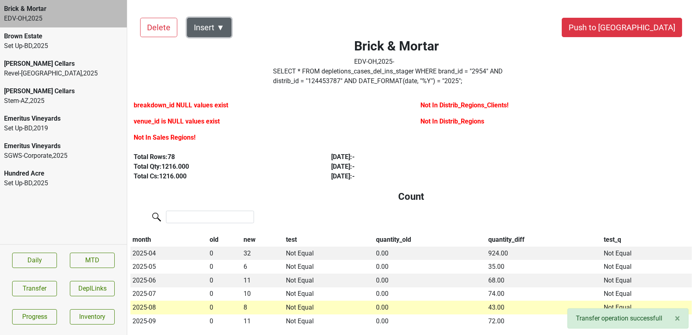
click at [224, 28] on button "Insert ▼" at bounding box center [209, 27] width 44 height 19
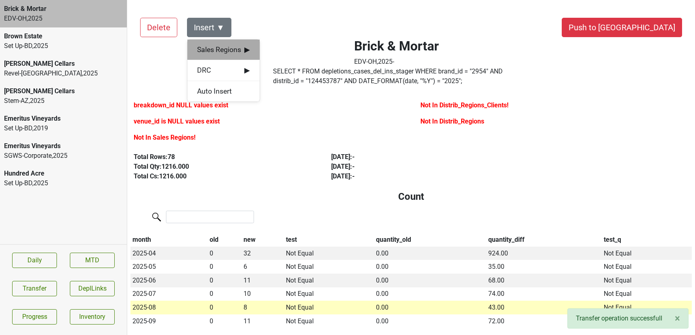
click at [225, 44] on span "Sales Regions ▶" at bounding box center [223, 49] width 53 height 11
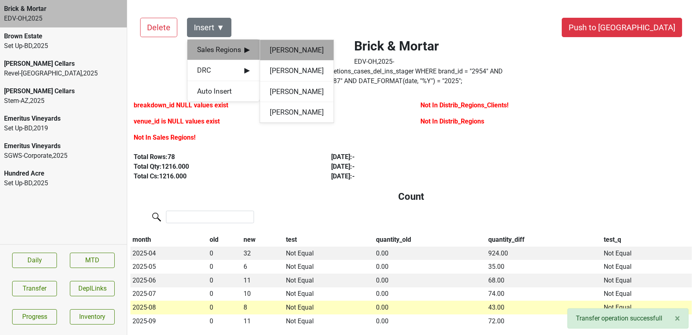
click at [273, 49] on div "Anne Cameron" at bounding box center [297, 50] width 74 height 21
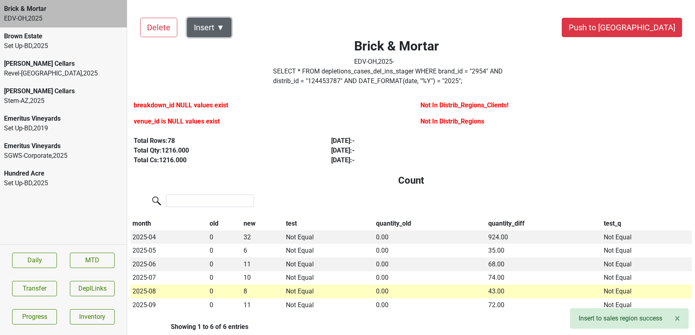
click at [223, 27] on button "Insert ▼" at bounding box center [209, 27] width 44 height 19
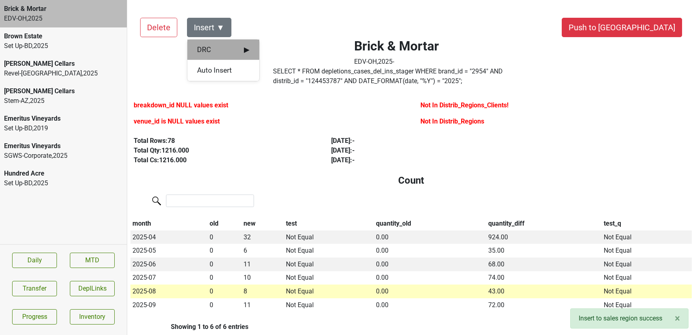
click at [226, 53] on span "DRC ▶" at bounding box center [223, 49] width 53 height 11
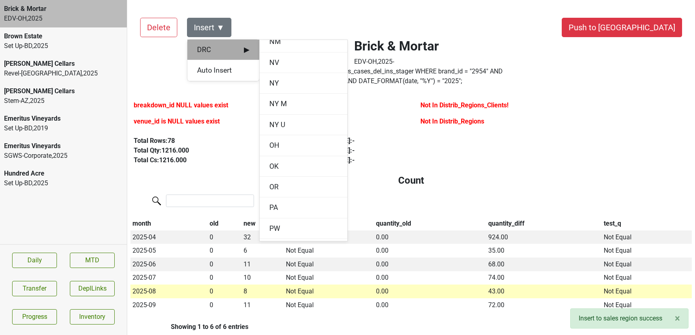
scroll to position [779, 0]
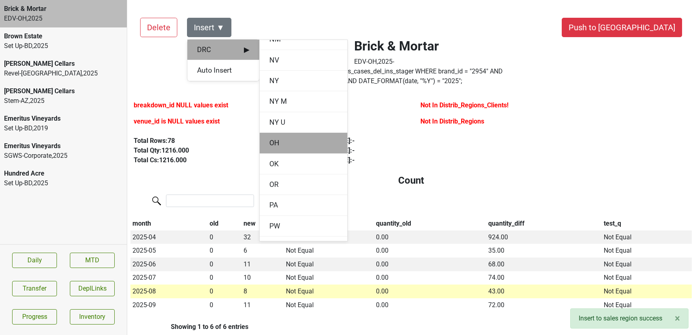
click at [280, 144] on div "OH" at bounding box center [304, 143] width 88 height 21
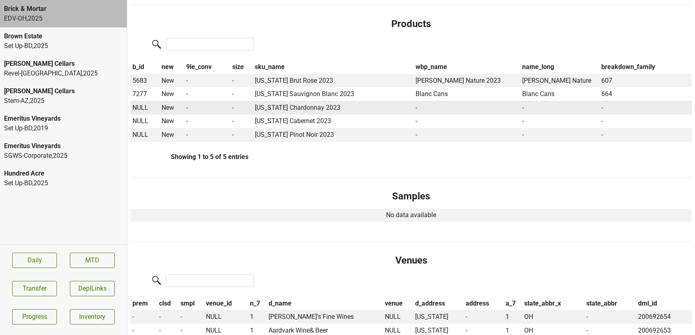
scroll to position [388, 0]
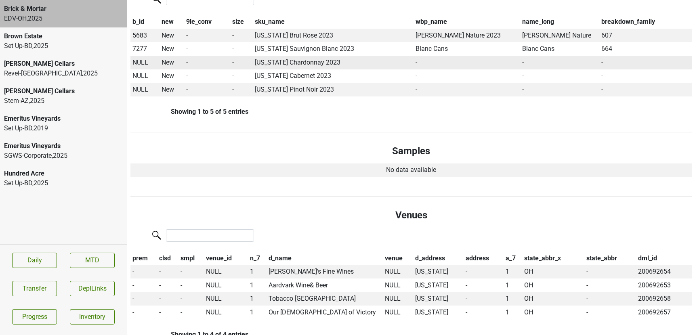
click at [145, 64] on span "NULL" at bounding box center [141, 63] width 16 height 8
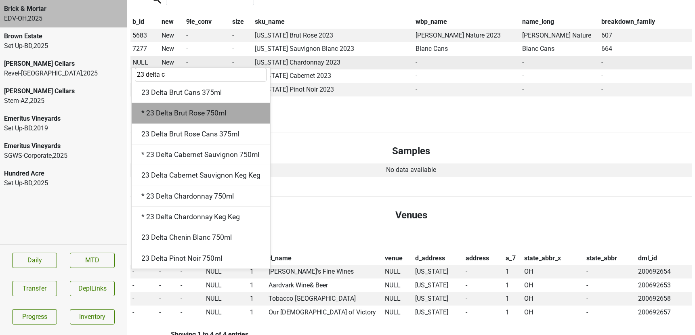
scroll to position [0, 0]
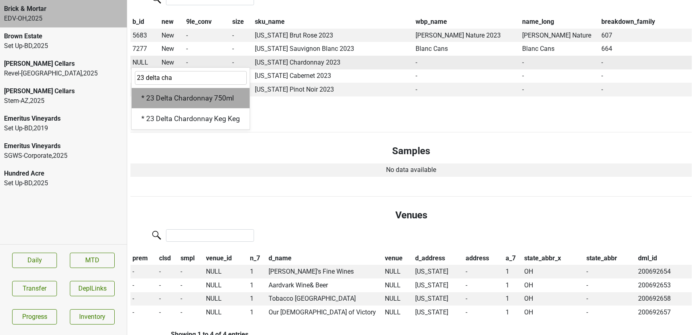
type input "23 delta cha"
click at [187, 95] on div "* 23 Delta Chardonnay 750ml" at bounding box center [191, 98] width 118 height 21
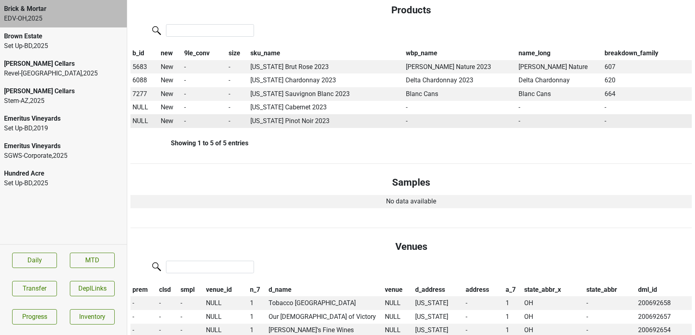
scroll to position [362, 0]
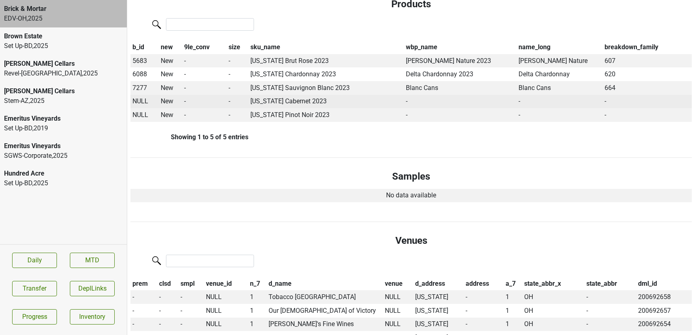
click at [143, 103] on span "NULL" at bounding box center [141, 101] width 16 height 8
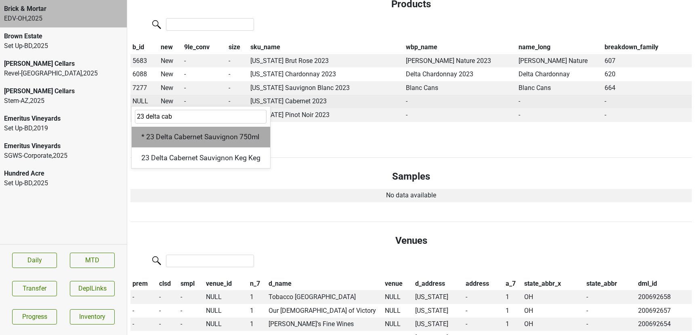
type input "23 delta cab"
click at [155, 129] on div "* 23 Delta Cabernet Sauvignon 750ml" at bounding box center [201, 137] width 139 height 21
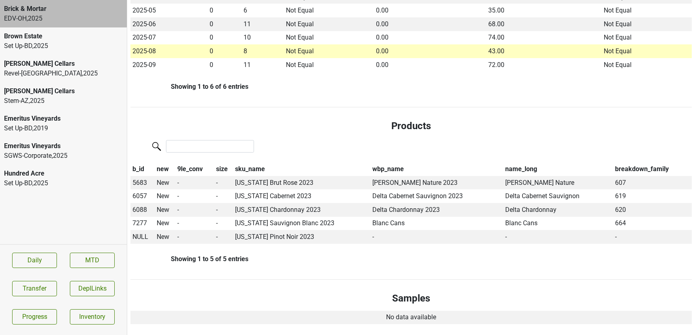
scroll to position [269, 0]
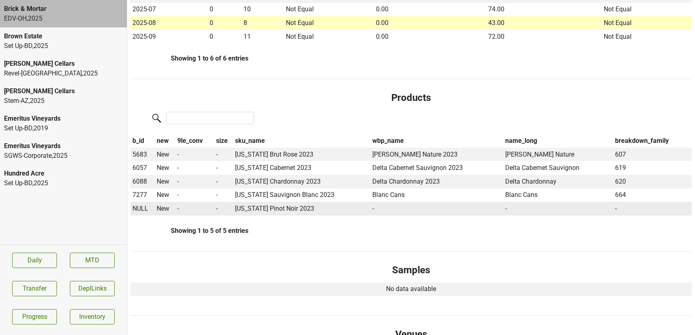
click at [141, 211] on span "NULL" at bounding box center [141, 209] width 16 height 8
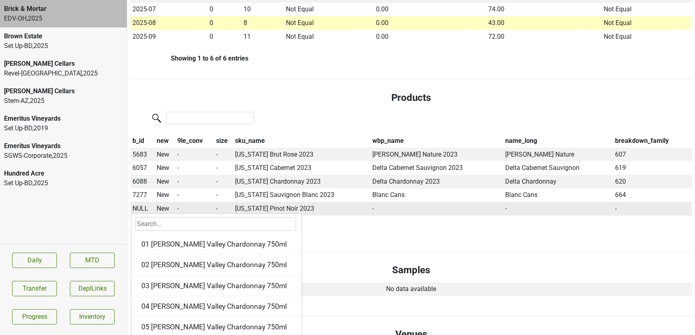
type input "3"
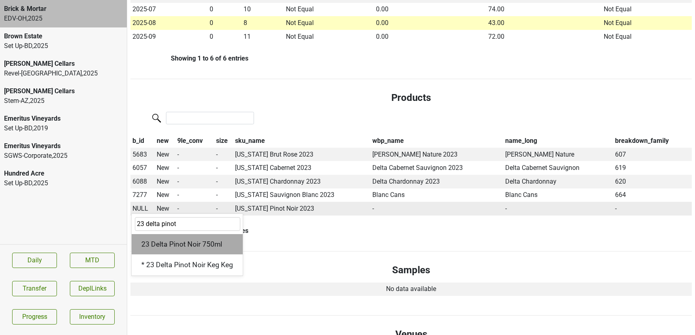
type input "23 delta pinot"
click at [155, 241] on div "23 Delta Pinot Noir 750ml" at bounding box center [187, 244] width 111 height 21
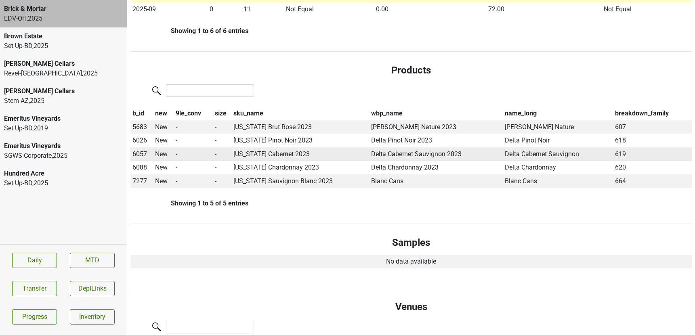
scroll to position [281, 0]
click at [145, 182] on span "7277" at bounding box center [140, 181] width 15 height 8
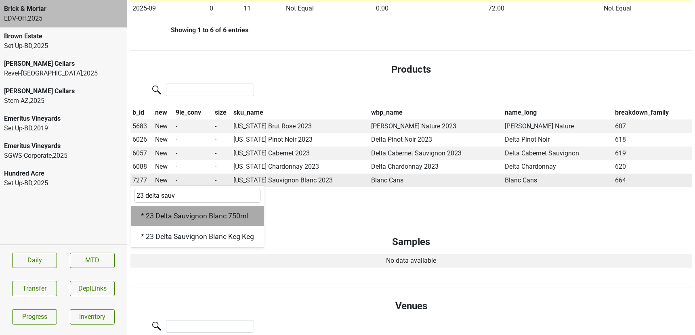
type input "23 delta sauv"
click at [180, 208] on div "* 23 Delta Sauvignon Blanc 750ml" at bounding box center [197, 216] width 133 height 21
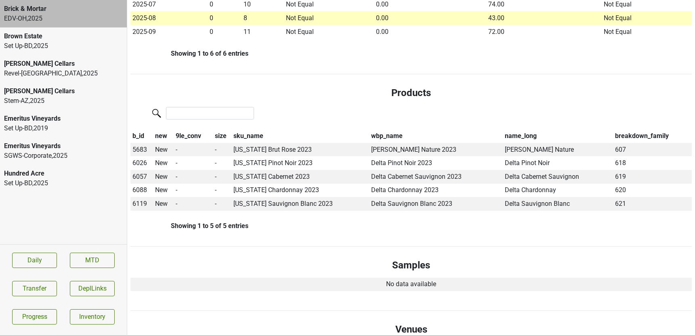
scroll to position [0, 0]
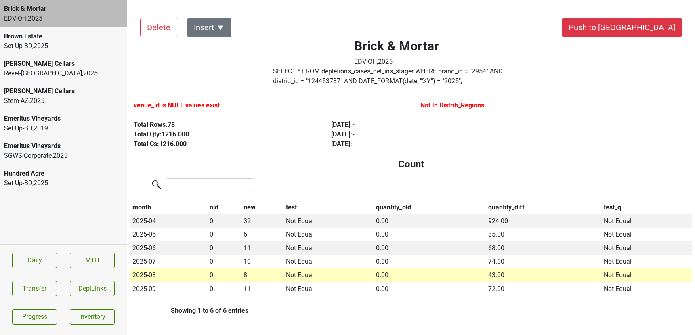
click at [349, 77] on label "SELECT * FROM depletions_cases_del_ins_stager WHERE brand_id = " 2954 " AND dis…" at bounding box center [396, 76] width 247 height 19
click at [30, 287] on button "Transfer" at bounding box center [34, 288] width 45 height 15
click at [352, 74] on label "SELECT * FROM depletions_cases_del_ins_stager WHERE brand_id = " 2954 " AND dis…" at bounding box center [396, 76] width 247 height 19
click at [38, 288] on button "Transfer" at bounding box center [34, 288] width 45 height 15
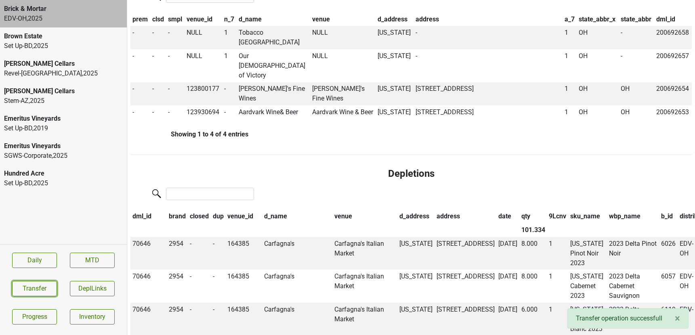
scroll to position [652, 0]
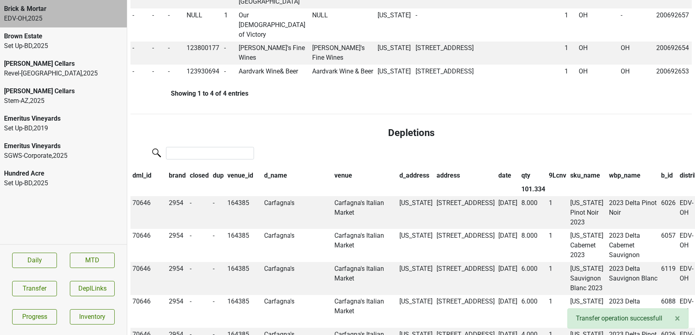
click at [520, 169] on th "qty" at bounding box center [534, 176] width 28 height 14
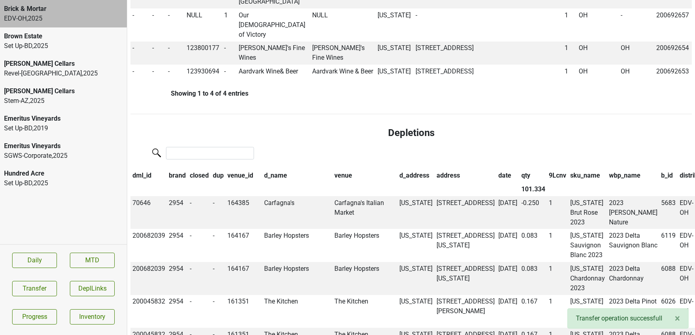
click at [497, 169] on th "date" at bounding box center [508, 176] width 23 height 14
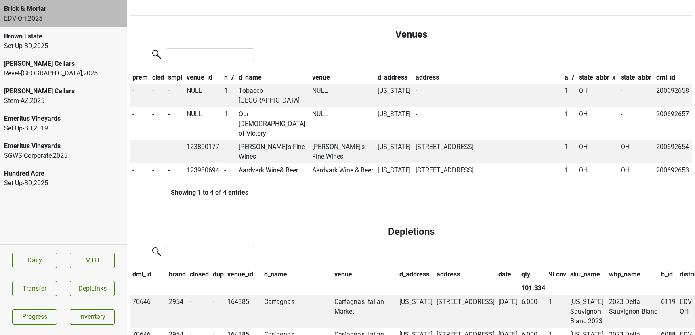
scroll to position [552, 0]
click at [36, 287] on button "Transfer" at bounding box center [34, 288] width 45 height 15
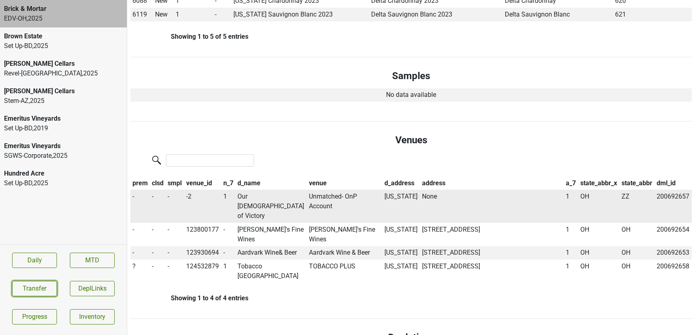
scroll to position [467, 0]
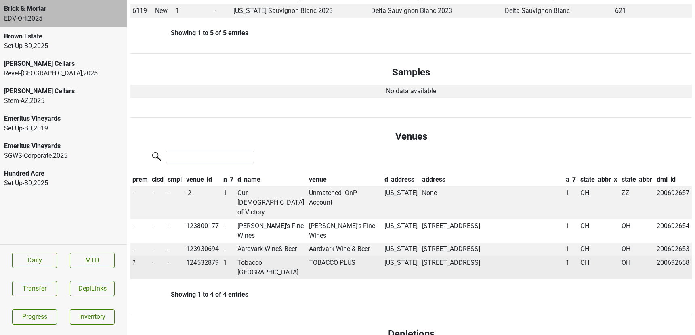
click at [135, 259] on span "?" at bounding box center [134, 263] width 3 height 8
click at [143, 289] on div "Off" at bounding box center [163, 299] width 64 height 21
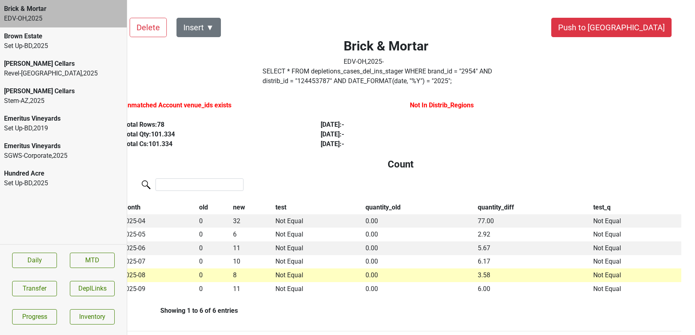
scroll to position [0, 0]
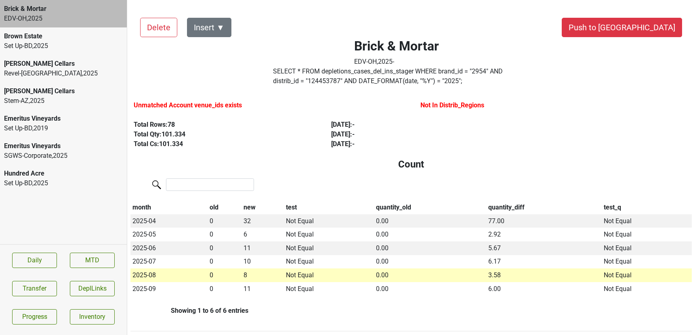
click at [319, 82] on label "SELECT * FROM depletions_cases_del_ins_stager WHERE brand_id = " 2954 " AND dis…" at bounding box center [396, 76] width 247 height 19
click at [47, 273] on section "Daily MTD Transfer DeplLinks Progress Inventory" at bounding box center [63, 288] width 127 height 88
click at [46, 283] on button "Transfer" at bounding box center [34, 288] width 45 height 15
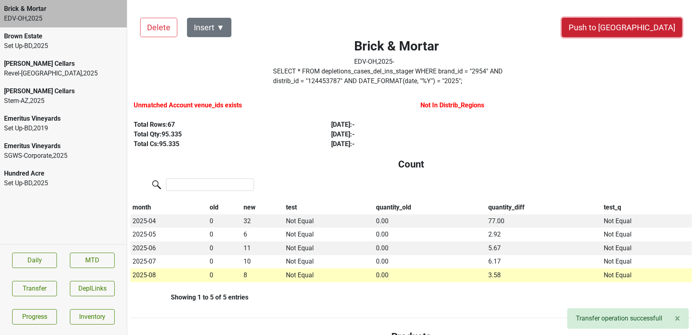
click at [641, 31] on button "Push to [GEOGRAPHIC_DATA]" at bounding box center [622, 27] width 120 height 19
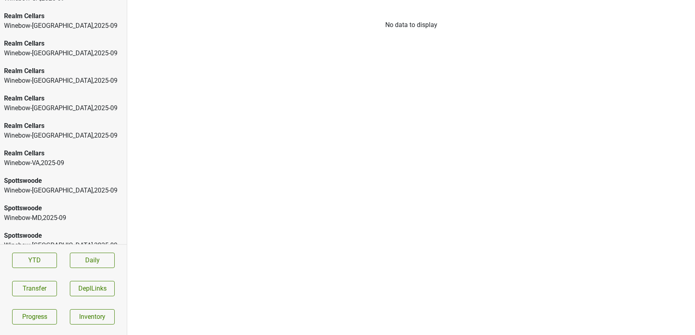
scroll to position [305, 0]
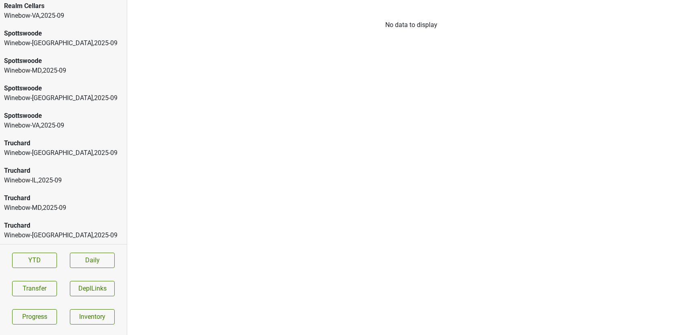
click at [51, 120] on div "Spottswoode" at bounding box center [63, 116] width 119 height 10
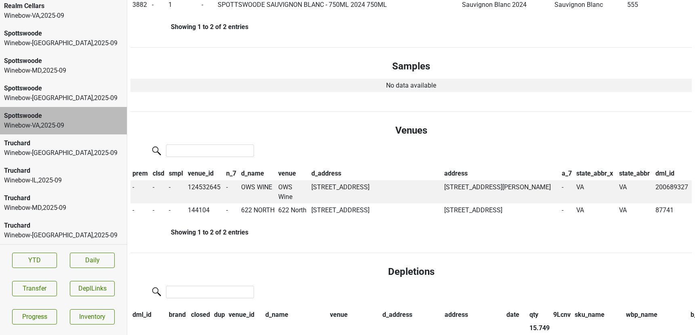
scroll to position [349, 0]
